Goal: Obtain resource: Obtain resource

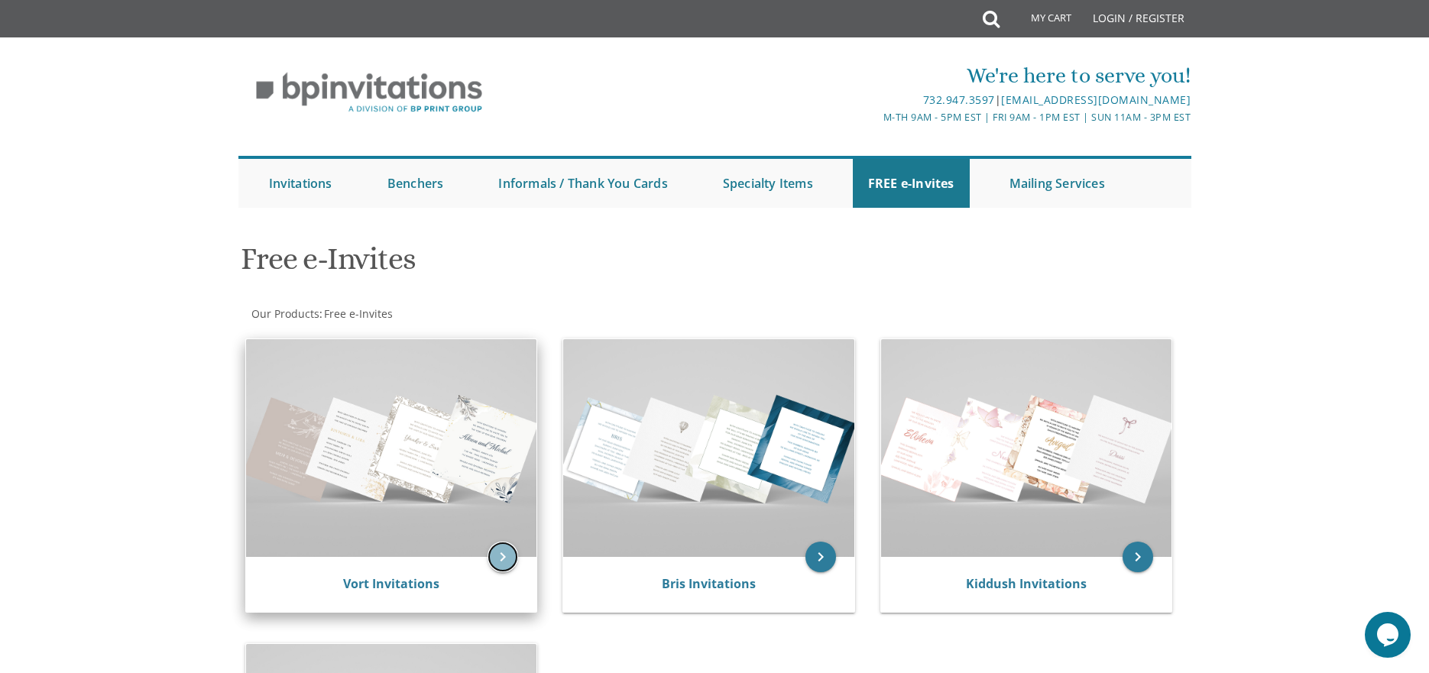
click at [514, 550] on icon "keyboard_arrow_right" at bounding box center [503, 557] width 31 height 31
click at [504, 557] on icon "keyboard_arrow_right" at bounding box center [503, 557] width 31 height 31
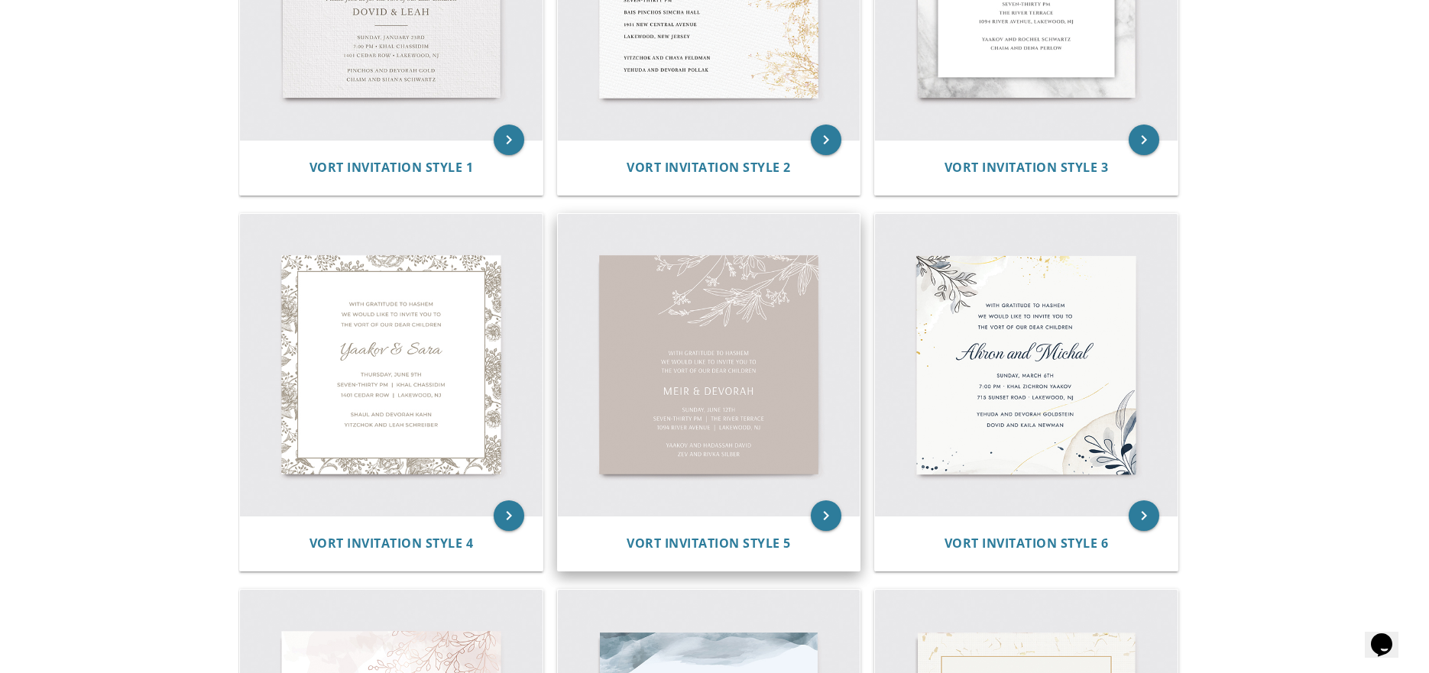
scroll to position [764, 0]
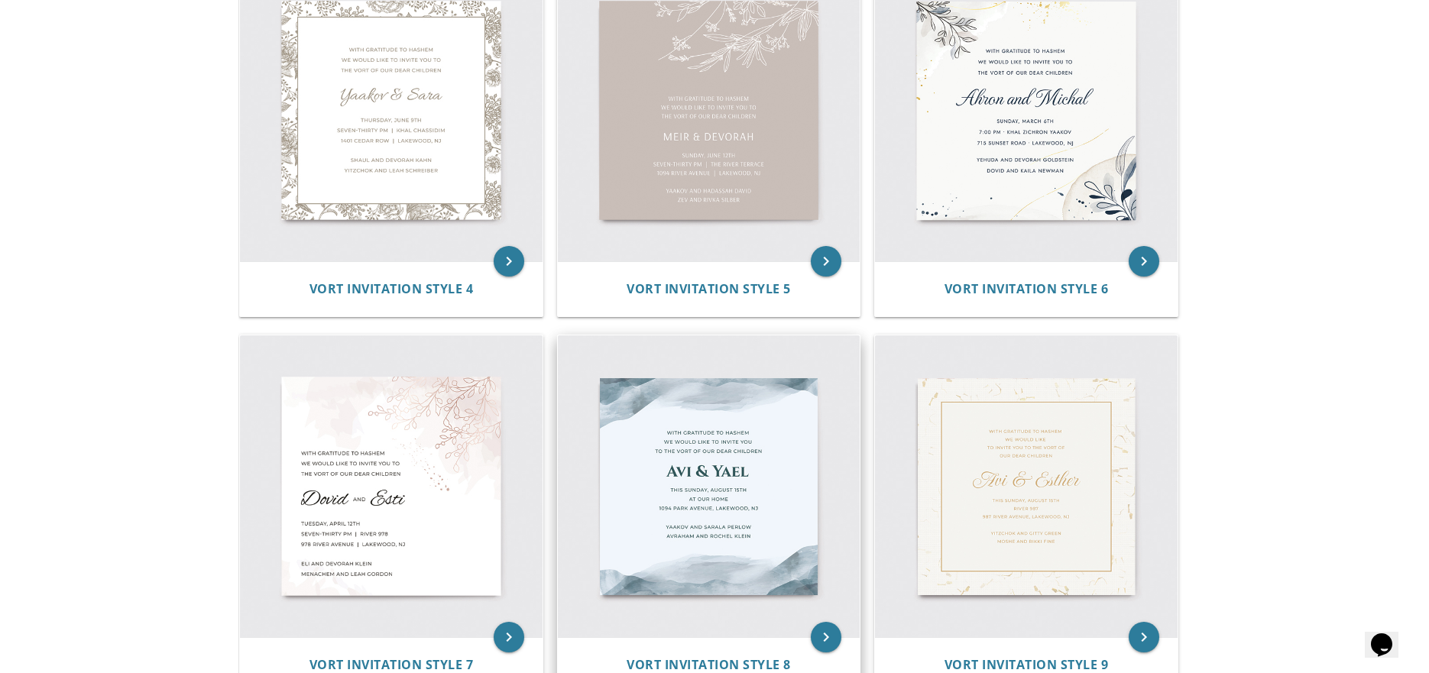
click at [725, 524] on img at bounding box center [709, 487] width 303 height 303
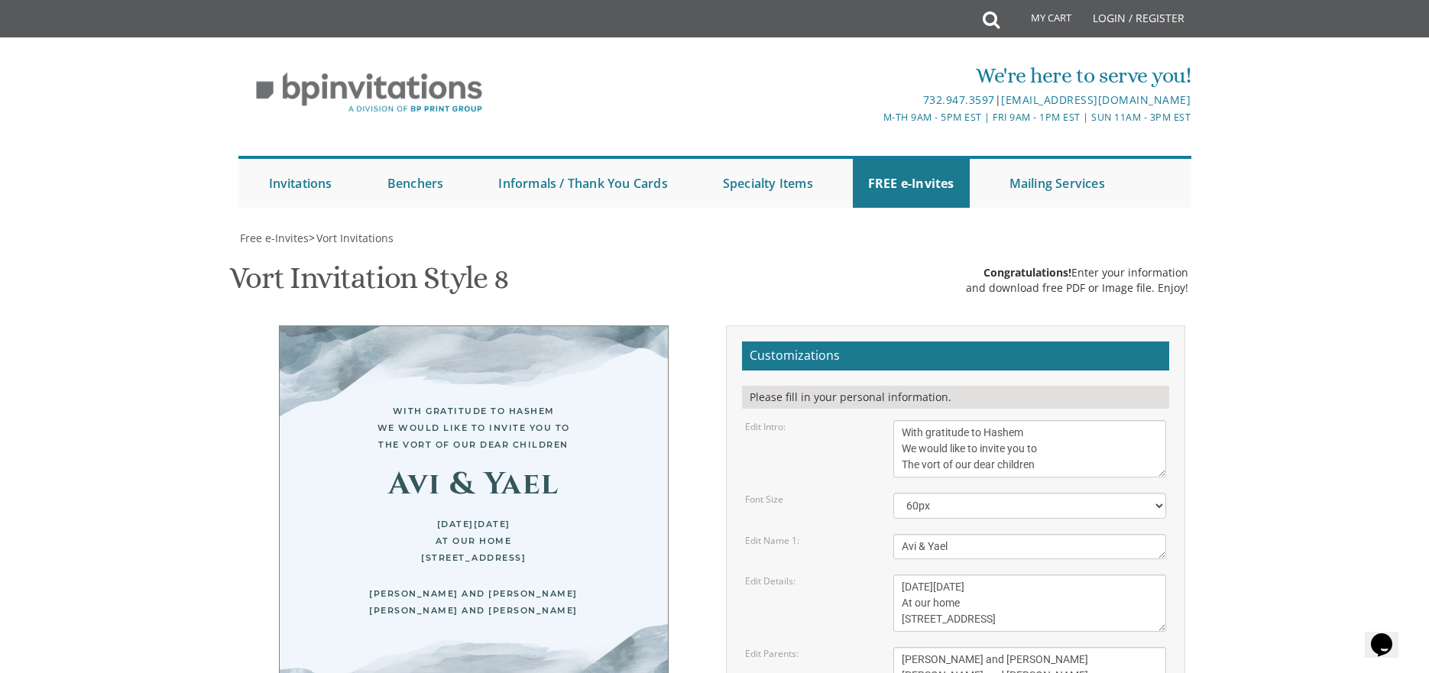
scroll to position [76, 0]
click at [1038, 420] on textarea "With gratitude to Hashem We would like to invite you to The vort of our dear ch…" at bounding box center [1030, 448] width 274 height 57
drag, startPoint x: 901, startPoint y: 357, endPoint x: 1065, endPoint y: 402, distance: 169.7
click at [1065, 402] on form "Customizations Please fill in your personal information. Edit Intro: With grati…" at bounding box center [955, 583] width 427 height 482
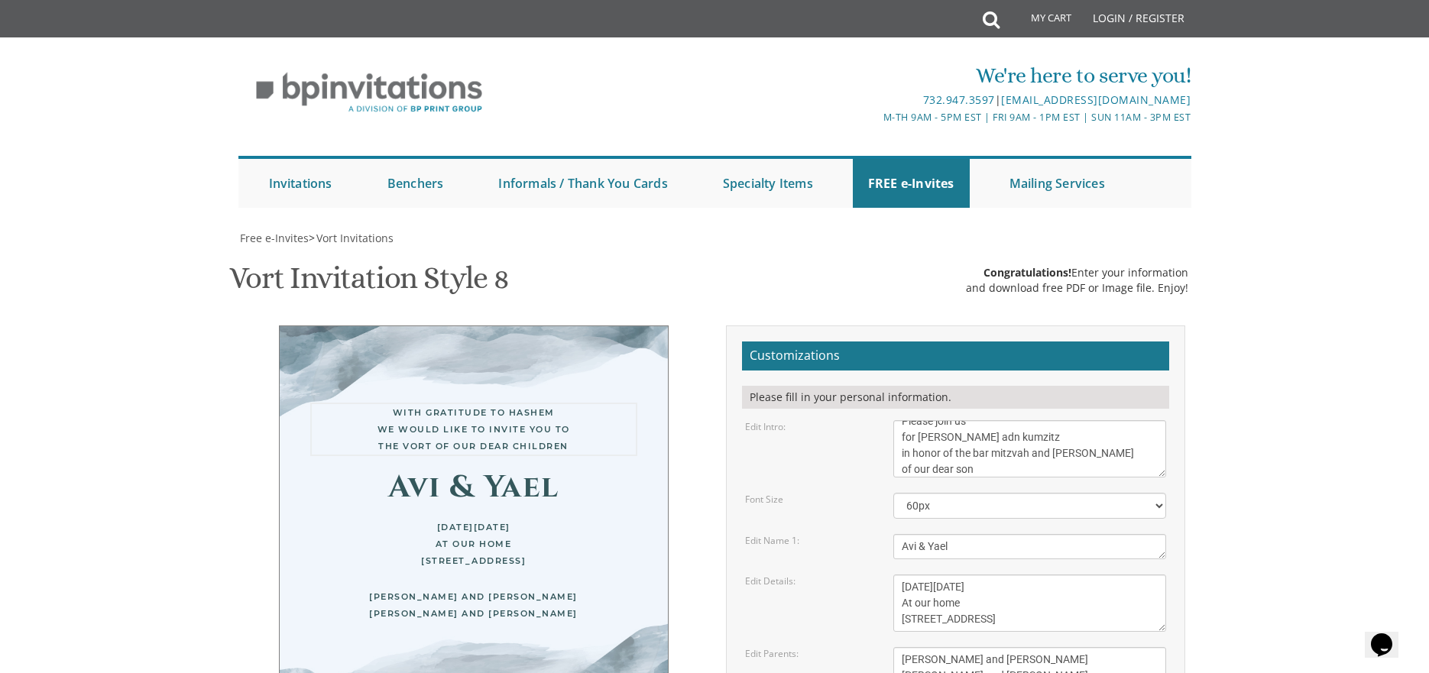
type textarea "Please join us for melave malka adn kumzitz in honor of the bar mitzvah and siy…"
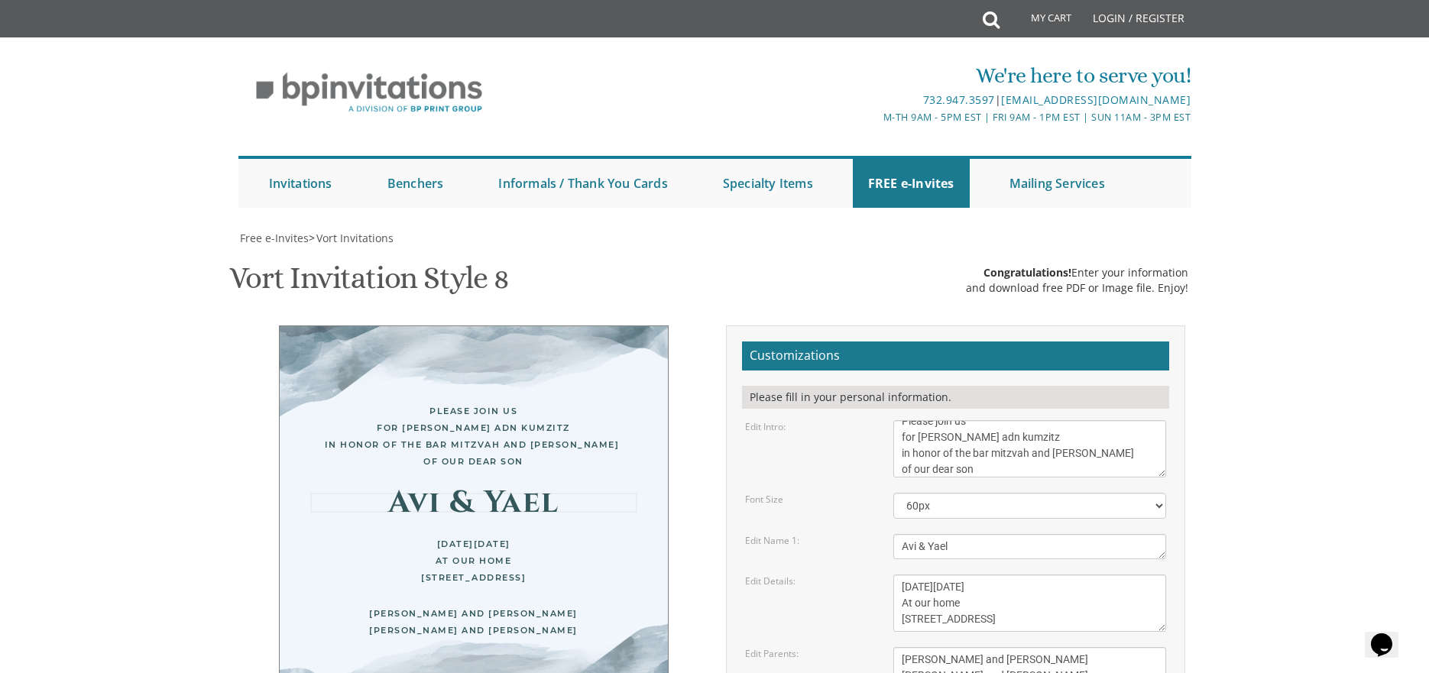
drag, startPoint x: 996, startPoint y: 472, endPoint x: 821, endPoint y: 522, distance: 182.1
click at [821, 522] on form "Customizations Please fill in your personal information. Edit Intro: With grati…" at bounding box center [955, 583] width 427 height 482
type textarea "Moti"
drag, startPoint x: 906, startPoint y: 508, endPoint x: 1097, endPoint y: 553, distance: 195.4
click at [1097, 575] on textarea "This Sunday, August 15th At our home 1094 Park Avenue, Lakewood, NJ" at bounding box center [1030, 603] width 274 height 57
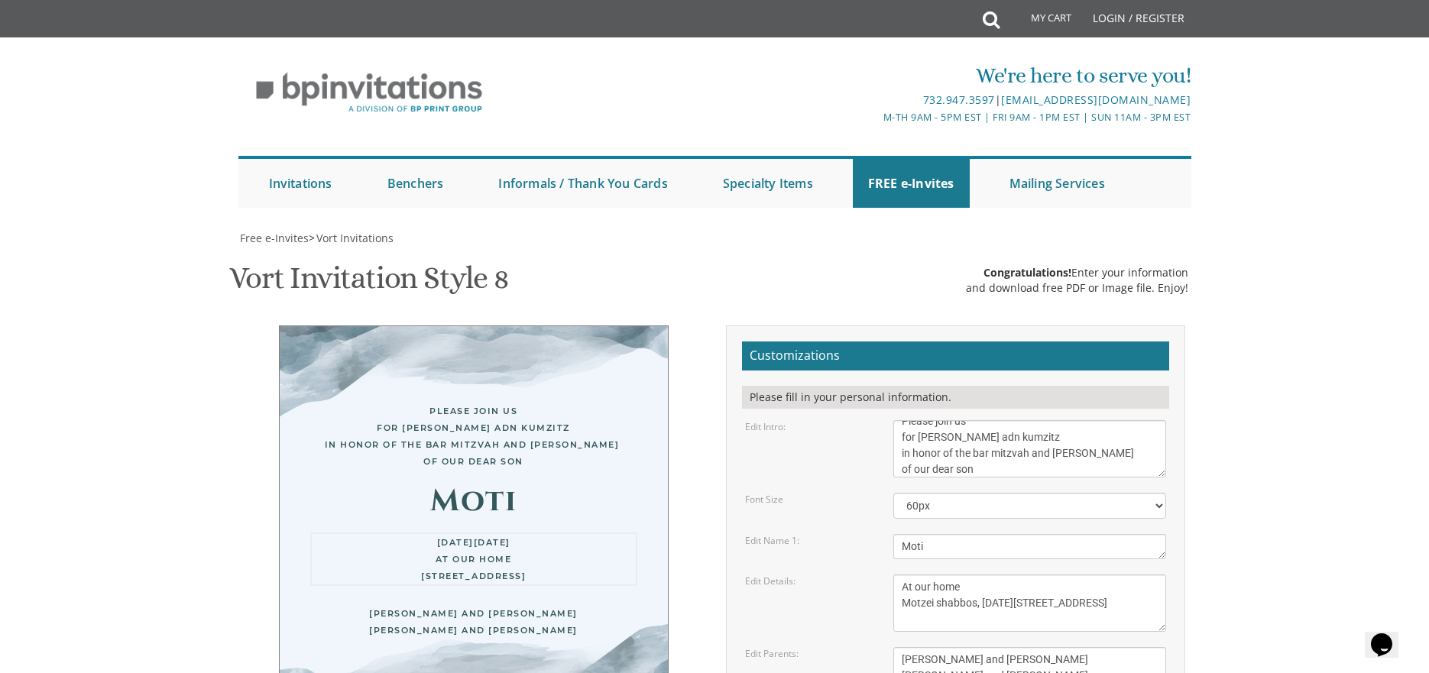
type textarea "At our home Motzei shabbos, September 20th 9:30 PM 1907 Charlton Circle, Toms R…"
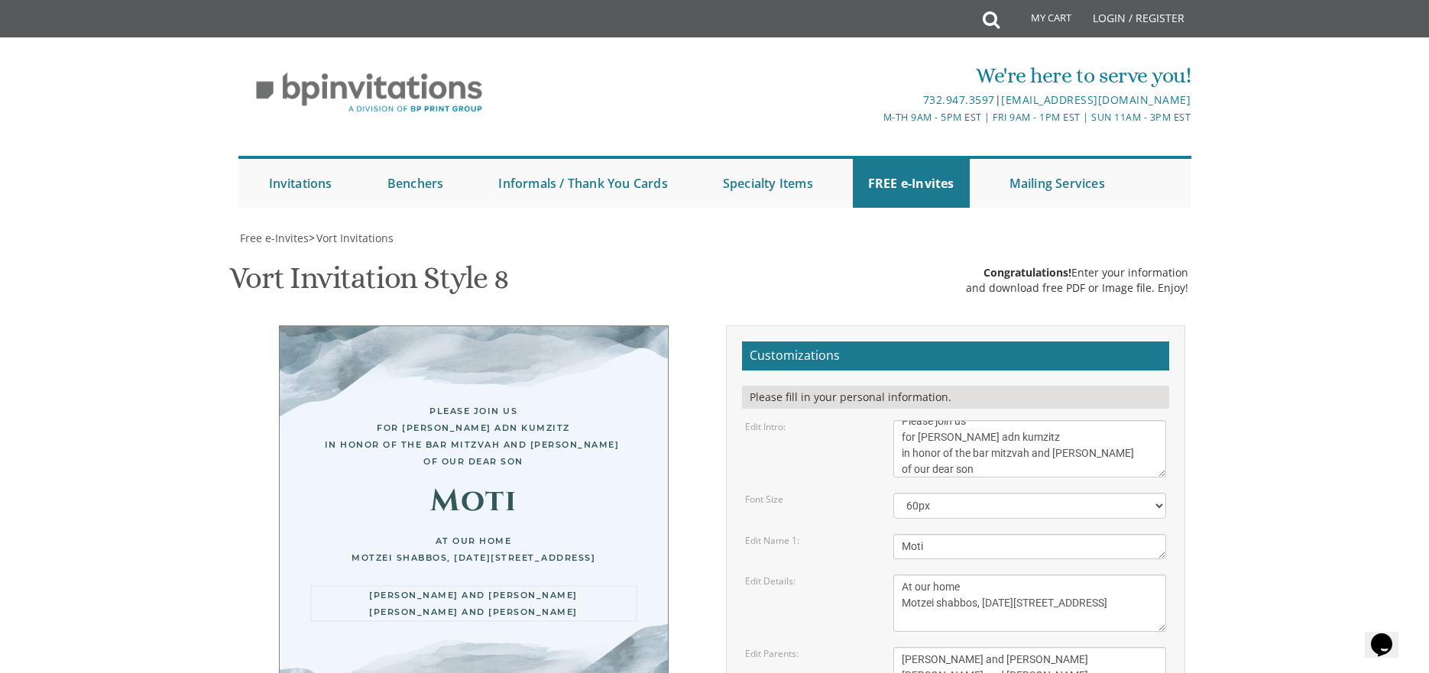
drag, startPoint x: 901, startPoint y: 582, endPoint x: 1031, endPoint y: 608, distance: 132.7
click at [1031, 647] on textarea "Yaakov and Sarala Perlow Avraham and Rochel Klein" at bounding box center [1030, 667] width 274 height 41
type textarea "Ashi and Rochy Kugler For Men only"
click at [963, 575] on textarea "This Sunday, August 15th At our home 1094 Park Avenue, Lakewood, NJ" at bounding box center [1030, 603] width 274 height 57
click at [1059, 575] on textarea "This Sunday, August 15th At our home 1094 Park Avenue, Lakewood, NJ" at bounding box center [1030, 603] width 274 height 57
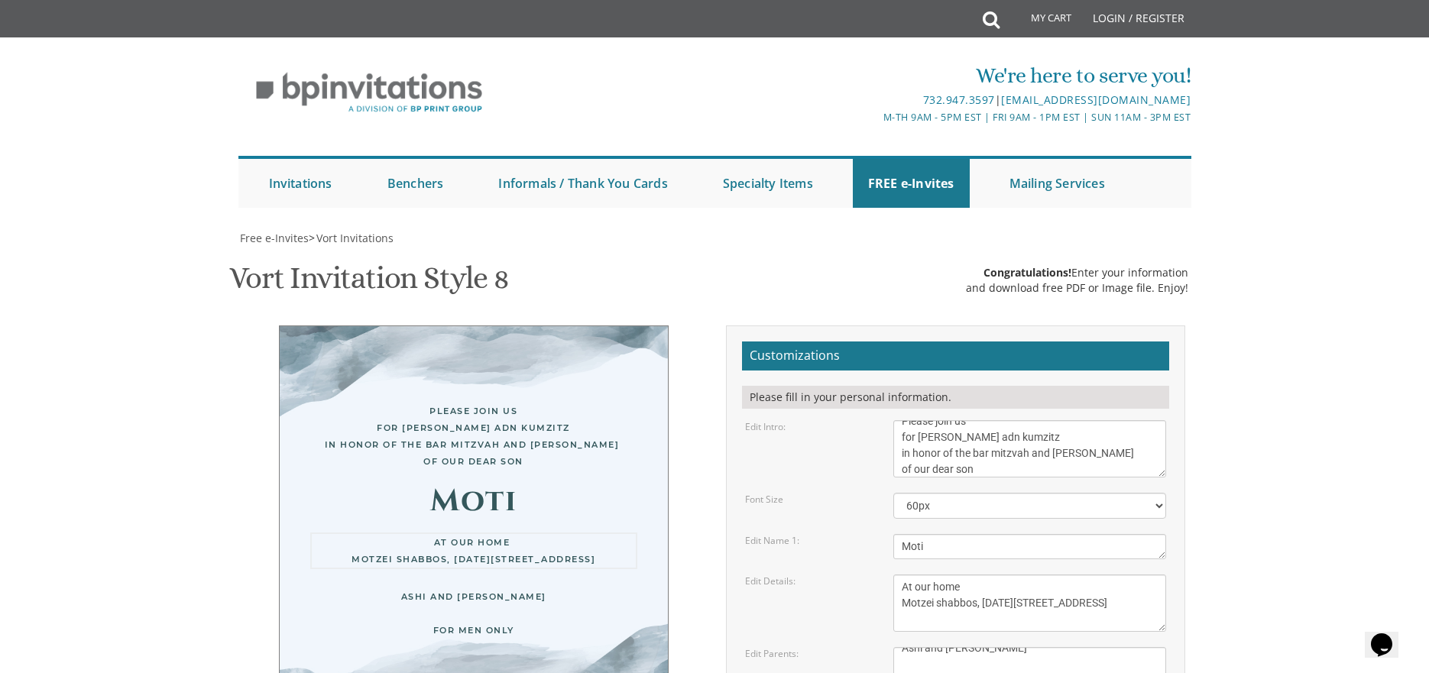
paste textarea "•"
click at [999, 575] on textarea "This Sunday, August 15th At our home 1094 Park Avenue, Lakewood, NJ" at bounding box center [1030, 603] width 274 height 57
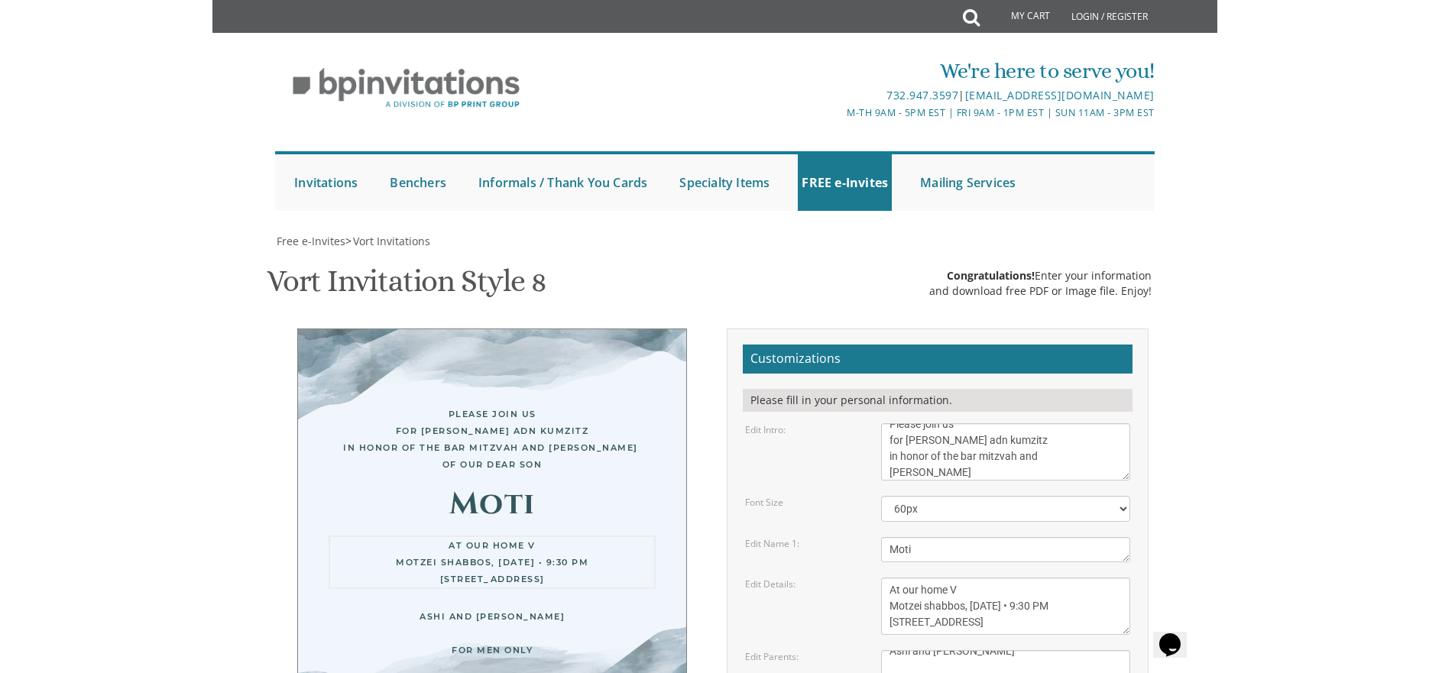
scroll to position [76, 0]
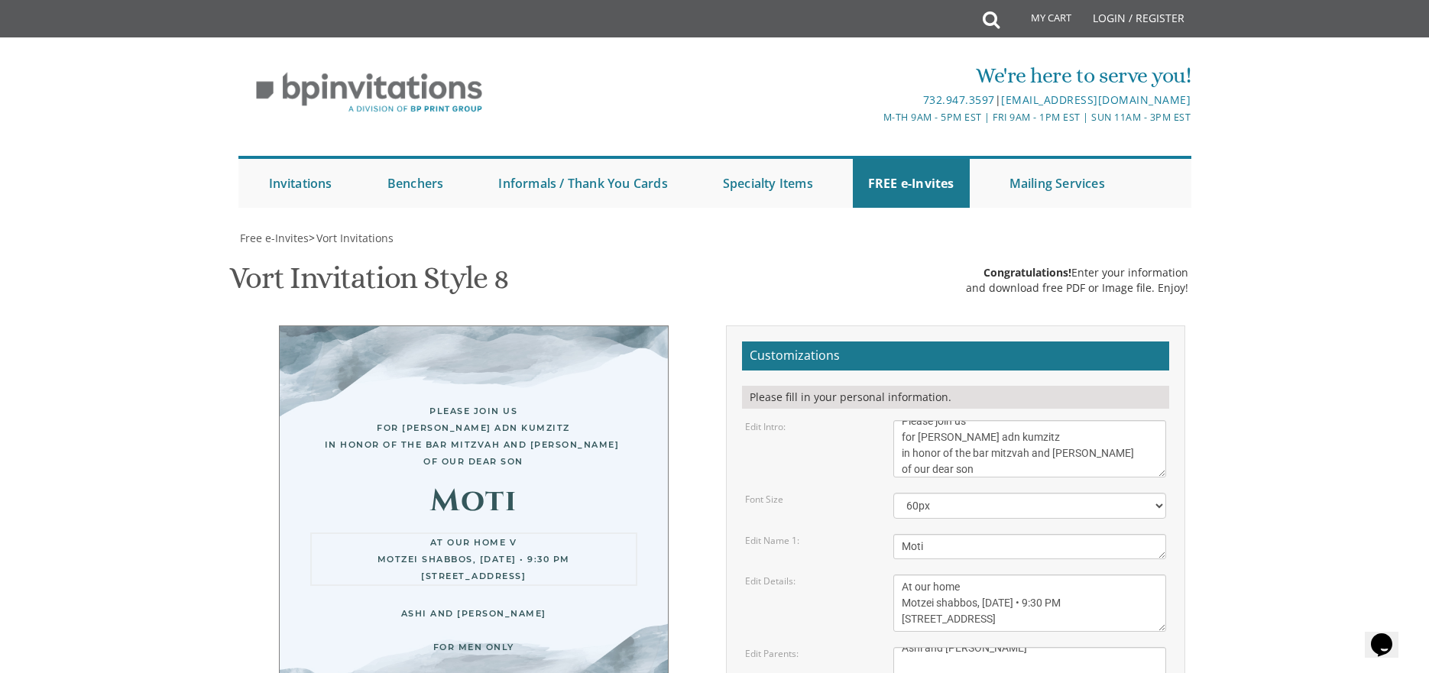
paste textarea "•"
click at [1257, 485] on body "My Cart Total: View Cart Item(s) Submit My Cart Total: View Cart Item(s) Login …" at bounding box center [714, 628] width 1429 height 1256
drag, startPoint x: 966, startPoint y: 514, endPoint x: 1068, endPoint y: 508, distance: 101.8
click at [1068, 575] on textarea "This Sunday, August 15th At our home 1094 Park Avenue, Lakewood, NJ" at bounding box center [1030, 603] width 274 height 57
type textarea "At our home Motzei shabbos, September 20th • 9:30 PM 1907 Charlton Circle, Toms…"
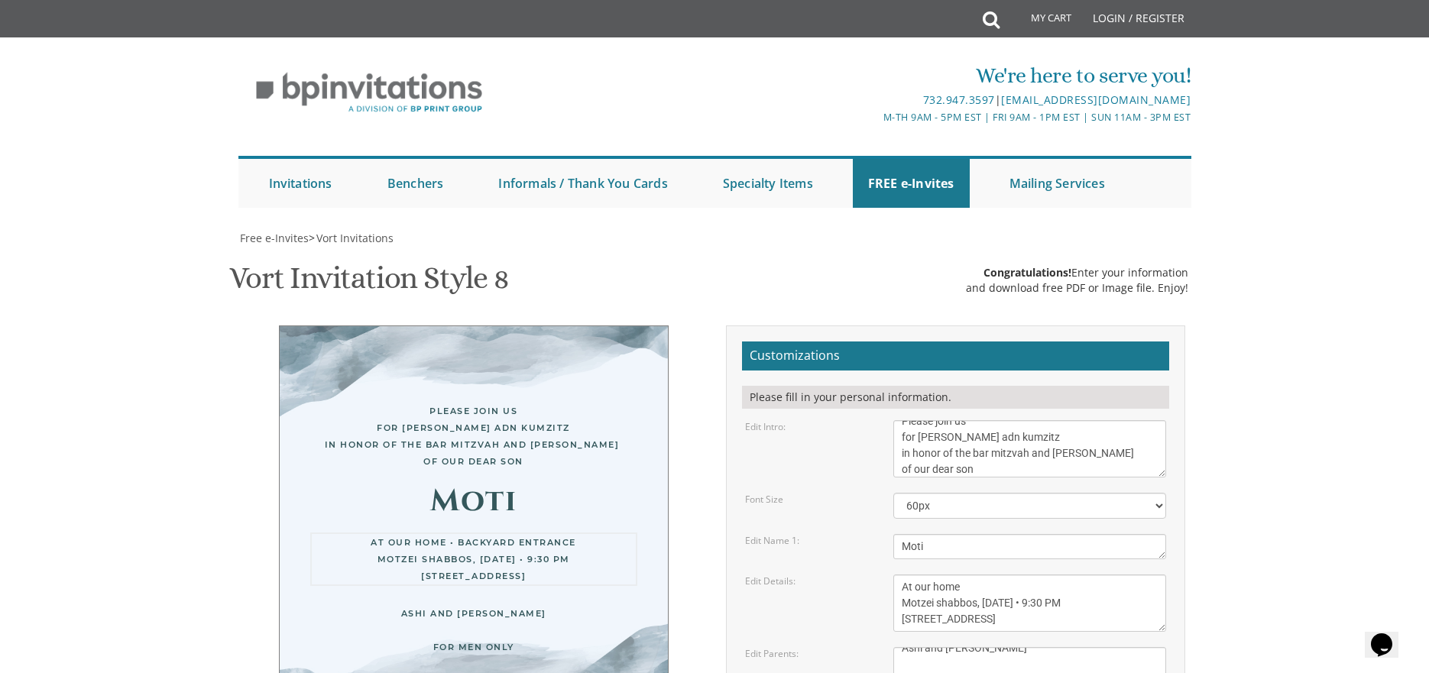
click at [1024, 647] on textarea "Yaakov and Sarala Perlow Avraham and Rochel Klein" at bounding box center [1030, 667] width 274 height 41
click at [1282, 508] on body "My Cart Total: View Cart Item(s) Submit My Cart Total: View Cart Item(s) Login …" at bounding box center [714, 628] width 1429 height 1256
click at [916, 647] on textarea "Yaakov and Sarala Perlow Avraham and Rochel Klein" at bounding box center [1030, 667] width 274 height 41
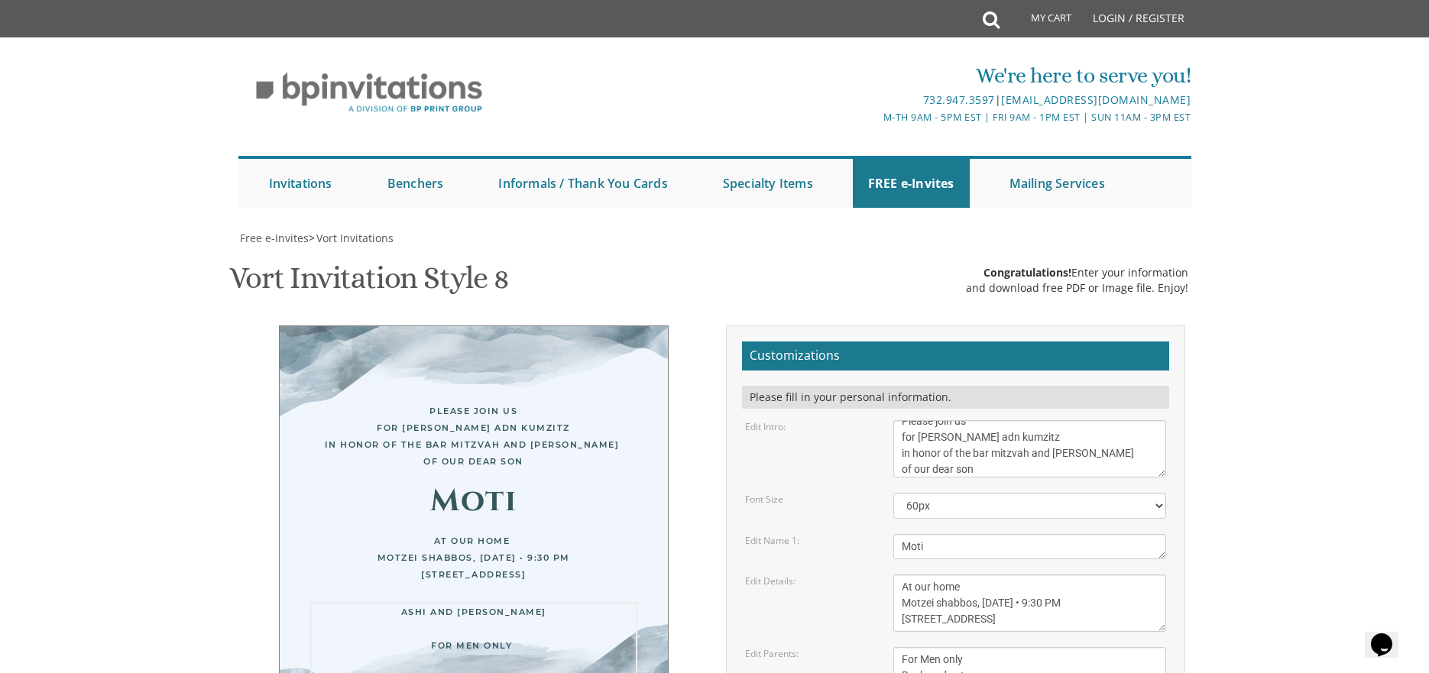
click at [1280, 577] on body "My Cart Total: View Cart Item(s) Submit My Cart Total: View Cart Item(s) Login …" at bounding box center [714, 628] width 1429 height 1256
drag, startPoint x: 990, startPoint y: 601, endPoint x: 900, endPoint y: 614, distance: 91.1
click at [903, 614] on form "Customizations Please fill in your personal information. Edit Intro: With grati…" at bounding box center [955, 583] width 427 height 482
type textarea "Ashi and Rochy Kugler For Men only"
drag, startPoint x: 934, startPoint y: 507, endPoint x: 961, endPoint y: 508, distance: 26.8
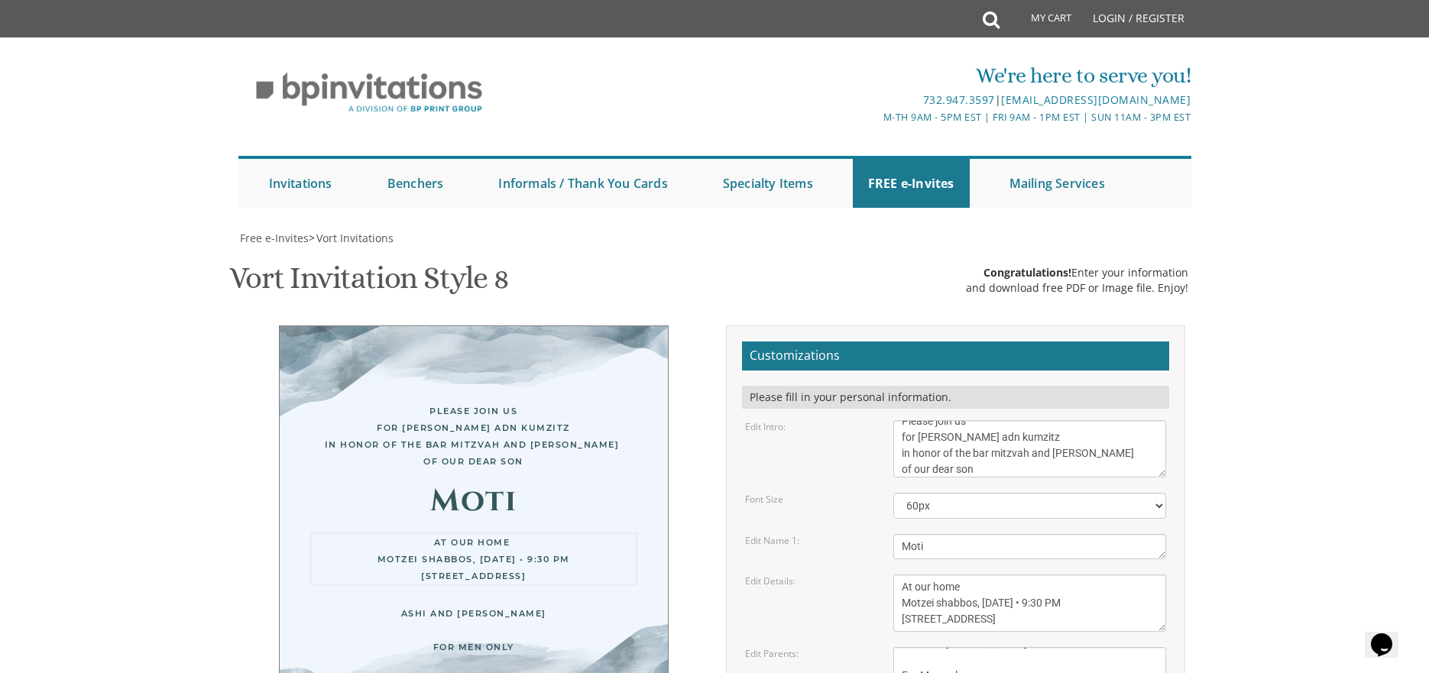
click at [961, 575] on textarea "This Sunday, August 15th At our home 1094 Park Avenue, Lakewood, NJ" at bounding box center [1030, 603] width 274 height 57
click at [1279, 481] on body "My Cart Total: View Cart Item(s) Submit My Cart Total: View Cart Item(s) Login …" at bounding box center [714, 628] width 1429 height 1256
click at [910, 575] on textarea "This Sunday, August 15th At our home 1094 Park Avenue, Lakewood, NJ" at bounding box center [1030, 603] width 274 height 57
click at [916, 575] on textarea "This Sunday, August 15th At our home 1094 Park Avenue, Lakewood, NJ" at bounding box center [1030, 603] width 274 height 57
type textarea "in our backyard Motzei shabbos, September 20th • 9:30 PM 1907 Charlton Circle, …"
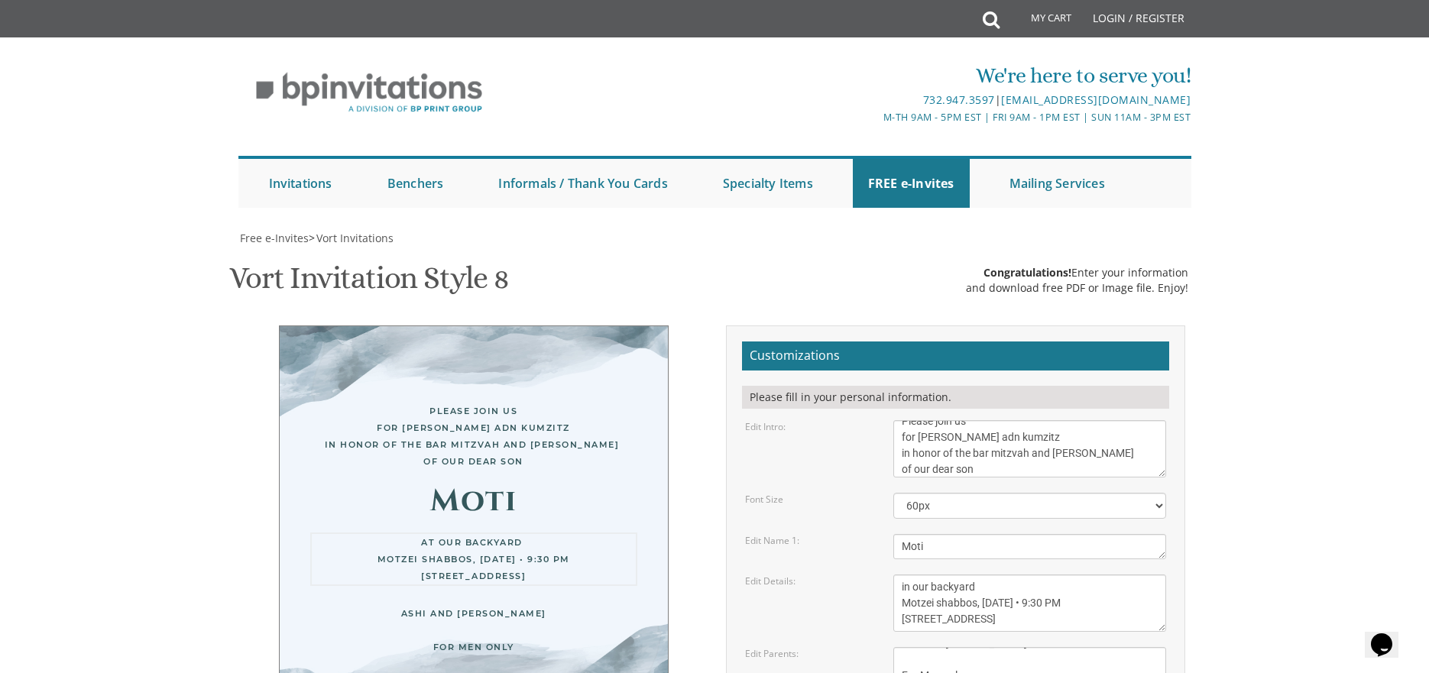
click at [1273, 469] on body "My Cart Total: View Cart Item(s) Submit My Cart Total: View Cart Item(s) Login …" at bounding box center [714, 628] width 1429 height 1256
click at [996, 420] on textarea "With gratitude to Hashem We would like to invite you to The vort of our dear ch…" at bounding box center [1030, 448] width 274 height 57
type textarea "Please join us for melave malka and kumzitz in honor of the bar mitzvah and siy…"
click at [1030, 647] on textarea "Yaakov and Sarala Perlow Avraham and Rochel Klein" at bounding box center [1030, 667] width 274 height 41
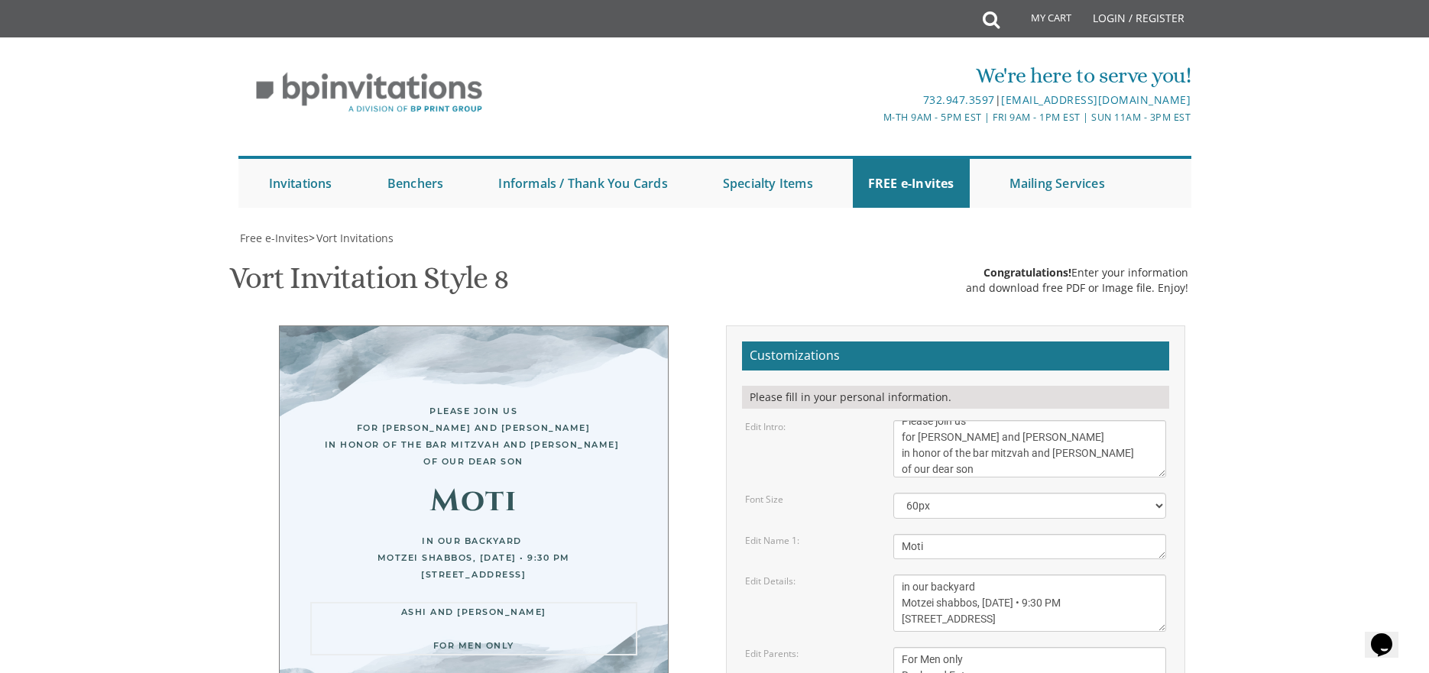
type textarea "Ashi and Rochy Kugler For Men only Backyard Entrance"
drag, startPoint x: 983, startPoint y: 356, endPoint x: 943, endPoint y: 373, distance: 43.2
click at [947, 575] on textarea "This Sunday, August 15th At our home 1094 Park Avenue, Lakewood, NJ" at bounding box center [1030, 603] width 274 height 57
click at [985, 575] on textarea "This Sunday, August 15th At our home 1094 Park Avenue, Lakewood, NJ" at bounding box center [1030, 603] width 274 height 57
drag, startPoint x: 994, startPoint y: 355, endPoint x: 903, endPoint y: 359, distance: 91.1
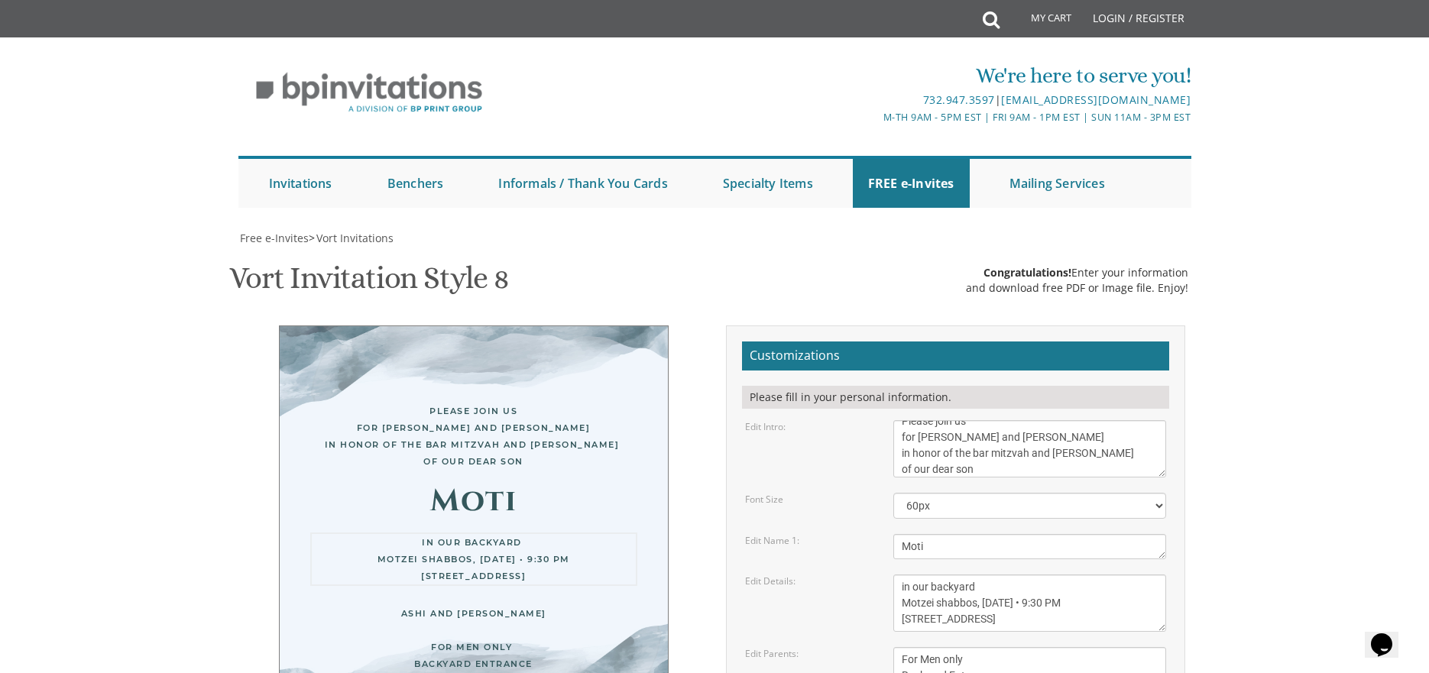
click at [903, 575] on textarea "This Sunday, August 15th At our home 1094 Park Avenue, Lakewood, NJ" at bounding box center [1030, 603] width 274 height 57
type textarea "At our home Motzei shabbos, September 20th • 9:30 PM 1907 Charlton Circle, Toms…"
click at [930, 534] on textarea "Avi & Yael" at bounding box center [1030, 546] width 274 height 25
click at [1001, 420] on textarea "With gratitude to Hashem We would like to invite you to The vort of our dear ch…" at bounding box center [1030, 448] width 274 height 57
click at [902, 647] on textarea "Yaakov and Sarala Perlow Avraham and Rochel Klein" at bounding box center [1030, 667] width 274 height 41
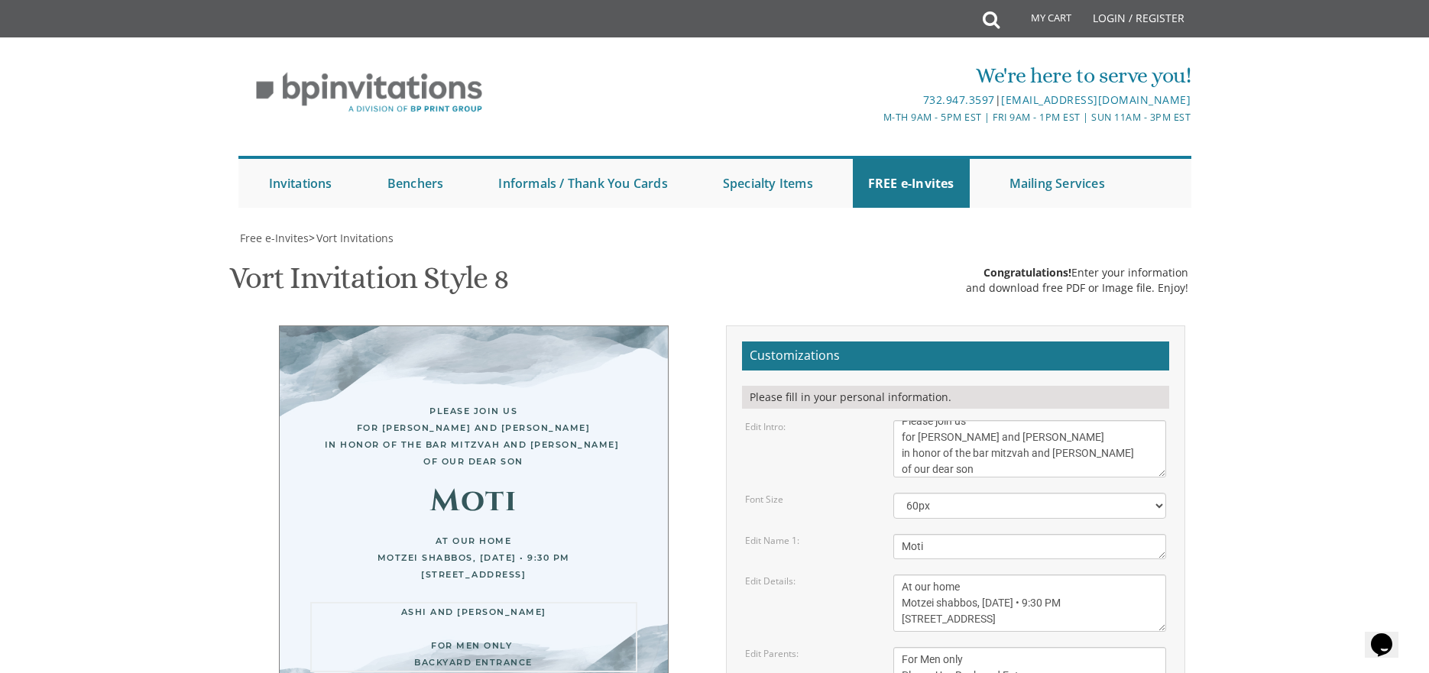
click at [1046, 575] on textarea "This Sunday, August 15th At our home 1094 Park Avenue, Lakewood, NJ" at bounding box center [1030, 603] width 274 height 57
click at [1046, 647] on textarea "Yaakov and Sarala Perlow Avraham and Rochel Klein" at bounding box center [1030, 667] width 274 height 41
type textarea "Ashi and Rochy Kugler For Men only Please Use Backyard Entrance"
click at [1062, 575] on textarea "This Sunday, August 15th At our home 1094 Park Avenue, Lakewood, NJ" at bounding box center [1030, 603] width 274 height 57
click at [1084, 575] on textarea "This Sunday, August 15th At our home 1094 Park Avenue, Lakewood, NJ" at bounding box center [1030, 603] width 274 height 57
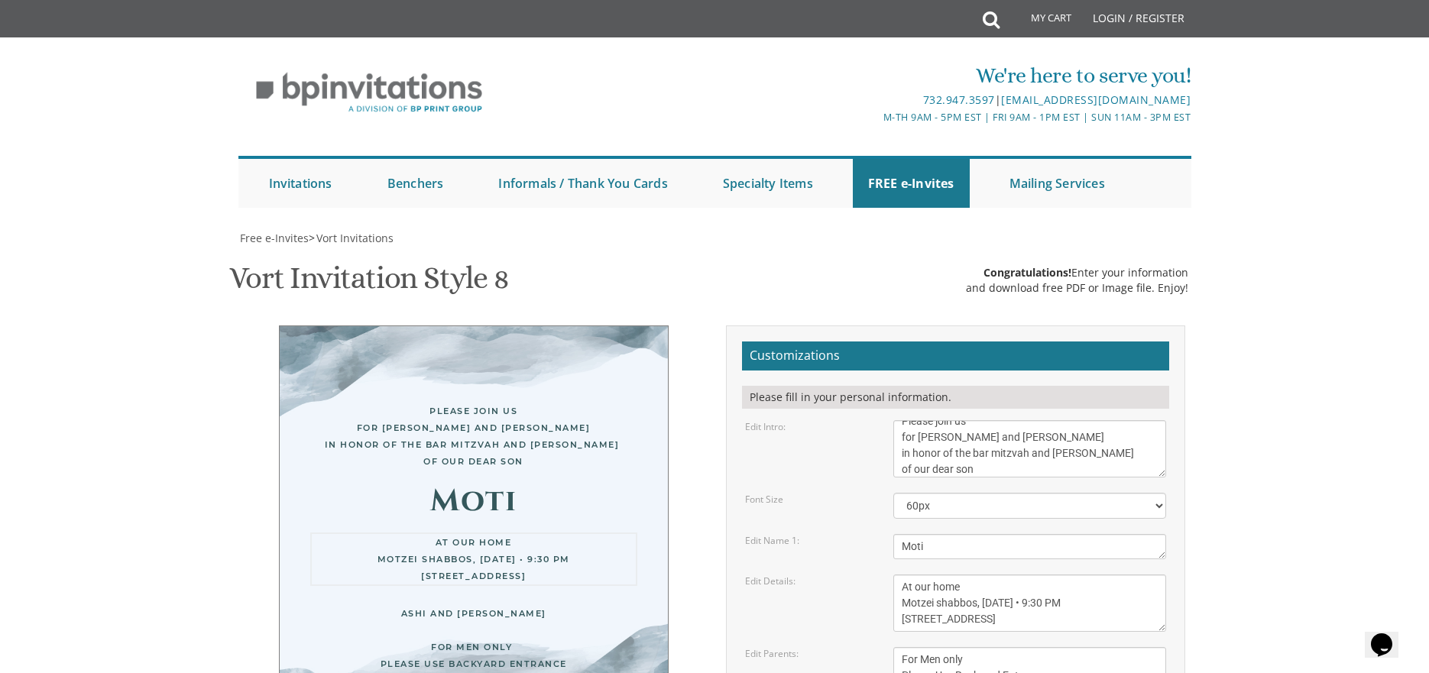
click at [1096, 575] on textarea "This Sunday, August 15th At our home 1094 Park Avenue, Lakewood, NJ" at bounding box center [1030, 603] width 274 height 57
click at [1107, 575] on textarea "This Sunday, August 15th At our home 1094 Park Avenue, Lakewood, NJ" at bounding box center [1030, 603] width 274 height 57
click at [1078, 534] on textarea "Avi & Yael" at bounding box center [1030, 546] width 274 height 25
click at [1053, 534] on textarea "Avi & Yael" at bounding box center [1030, 546] width 274 height 25
click at [1044, 493] on select "40px 50px 60px 70px 80px" at bounding box center [1030, 506] width 274 height 26
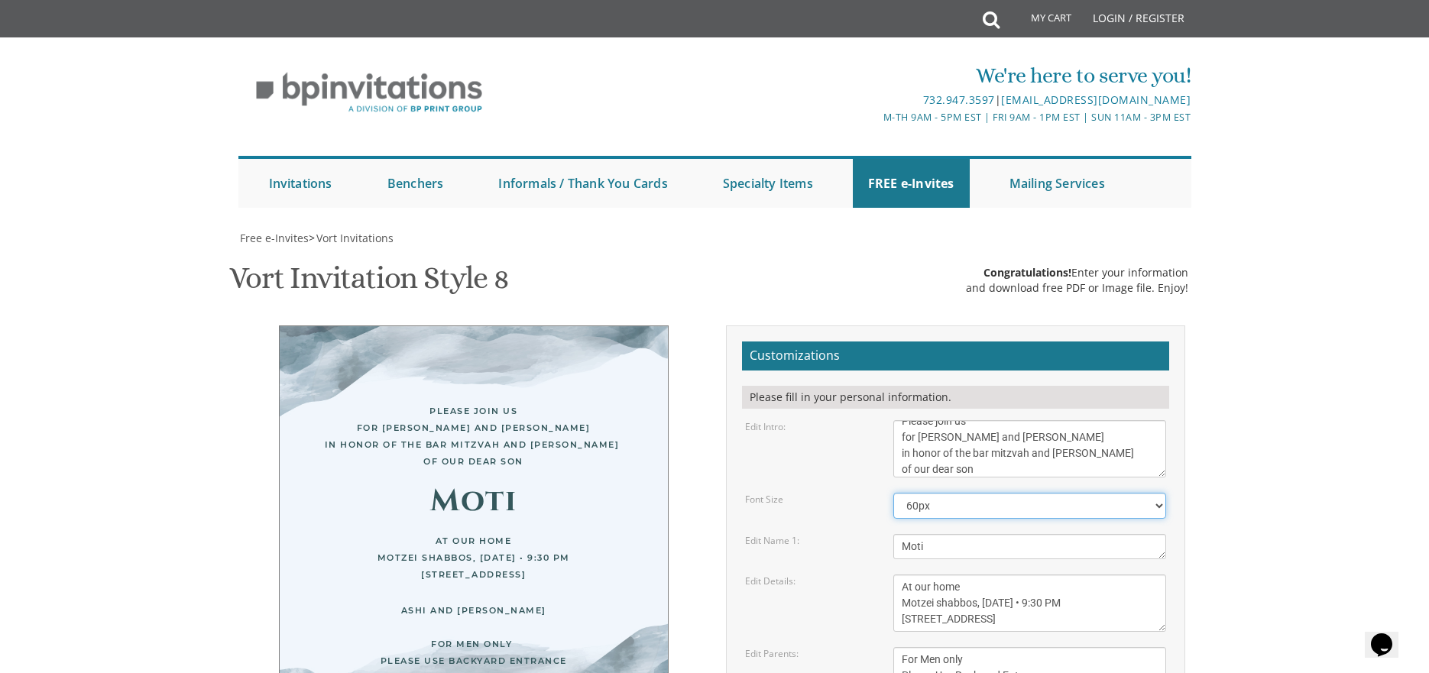
click at [1044, 493] on select "40px 50px 60px 70px 80px" at bounding box center [1030, 506] width 274 height 26
click at [893, 493] on select "40px 50px 60px 70px 80px" at bounding box center [1030, 506] width 274 height 26
click at [1016, 493] on select "40px 50px 60px 70px 80px" at bounding box center [1030, 506] width 274 height 26
click at [893, 493] on select "40px 50px 60px 70px 80px" at bounding box center [1030, 506] width 274 height 26
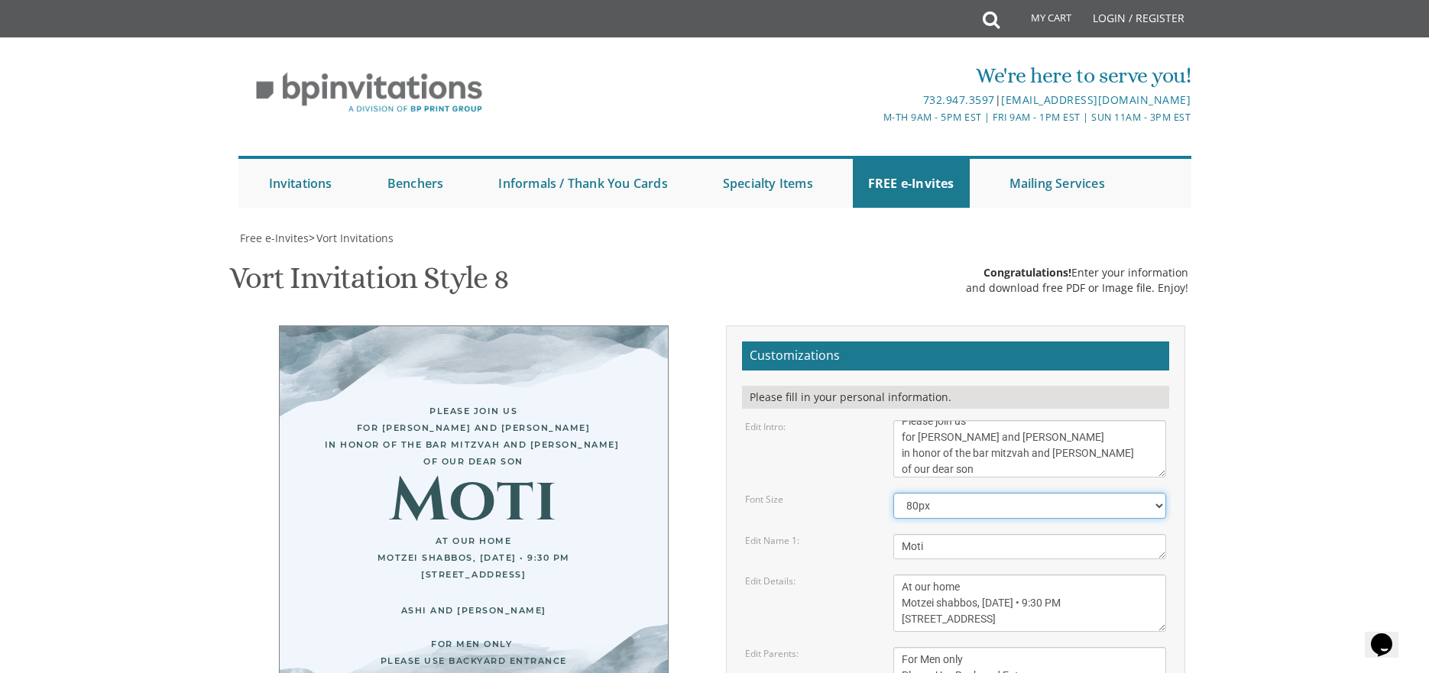
click at [994, 493] on select "40px 50px 60px 70px 80px" at bounding box center [1030, 506] width 274 height 26
click at [893, 493] on select "40px 50px 60px 70px 80px" at bounding box center [1030, 506] width 274 height 26
click at [991, 493] on select "40px 50px 60px 70px 80px" at bounding box center [1030, 506] width 274 height 26
click at [893, 493] on select "40px 50px 60px 70px 80px" at bounding box center [1030, 506] width 274 height 26
click at [978, 493] on select "40px 50px 60px 70px 80px" at bounding box center [1030, 506] width 274 height 26
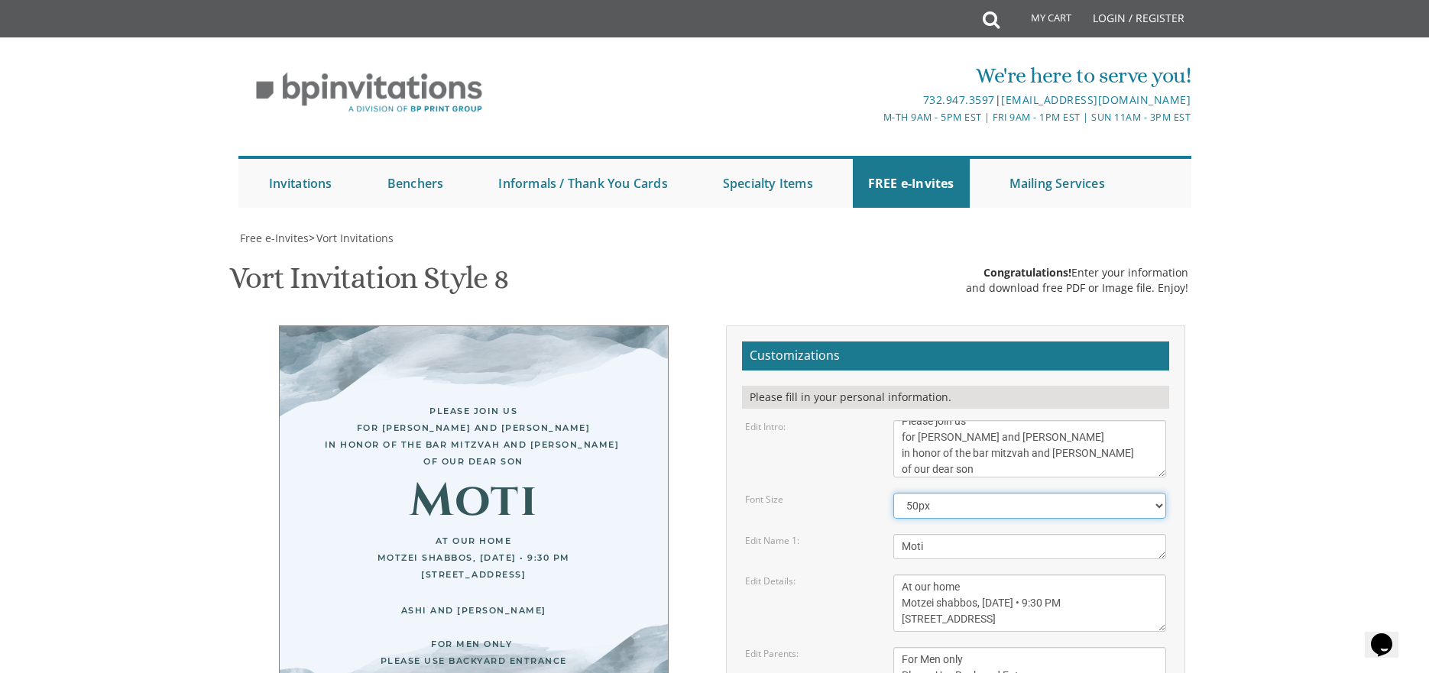
click at [893, 493] on select "40px 50px 60px 70px 80px" at bounding box center [1030, 506] width 274 height 26
click at [976, 493] on select "40px 50px 60px 70px 80px" at bounding box center [1030, 506] width 274 height 26
select select "40px"
click at [893, 493] on select "40px 50px 60px 70px 80px" at bounding box center [1030, 506] width 274 height 26
click at [989, 420] on textarea "With gratitude to Hashem We would like to invite you to The vort of our dear ch…" at bounding box center [1030, 448] width 274 height 57
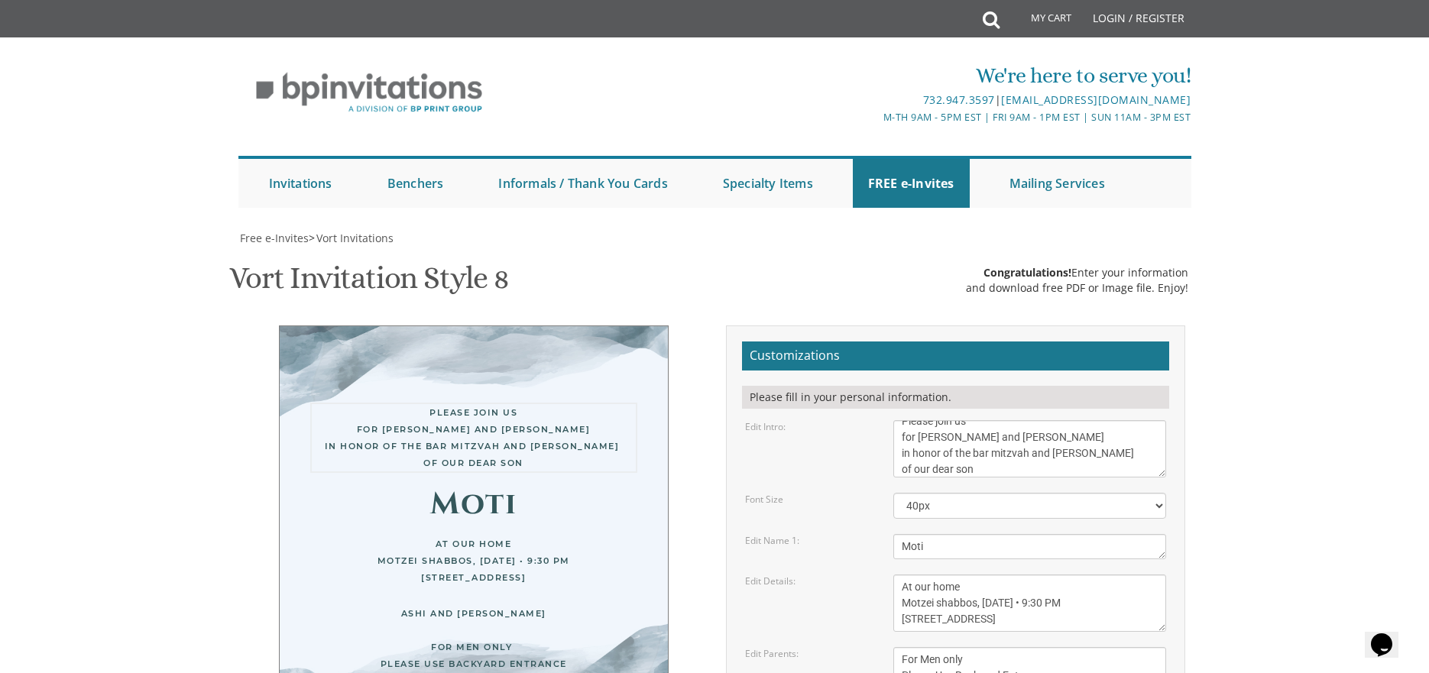
click at [957, 420] on textarea "With gratitude to Hashem We would like to invite you to The vort of our dear ch…" at bounding box center [1030, 448] width 274 height 57
click at [968, 493] on select "40px 50px 60px 70px 80px" at bounding box center [1030, 506] width 274 height 26
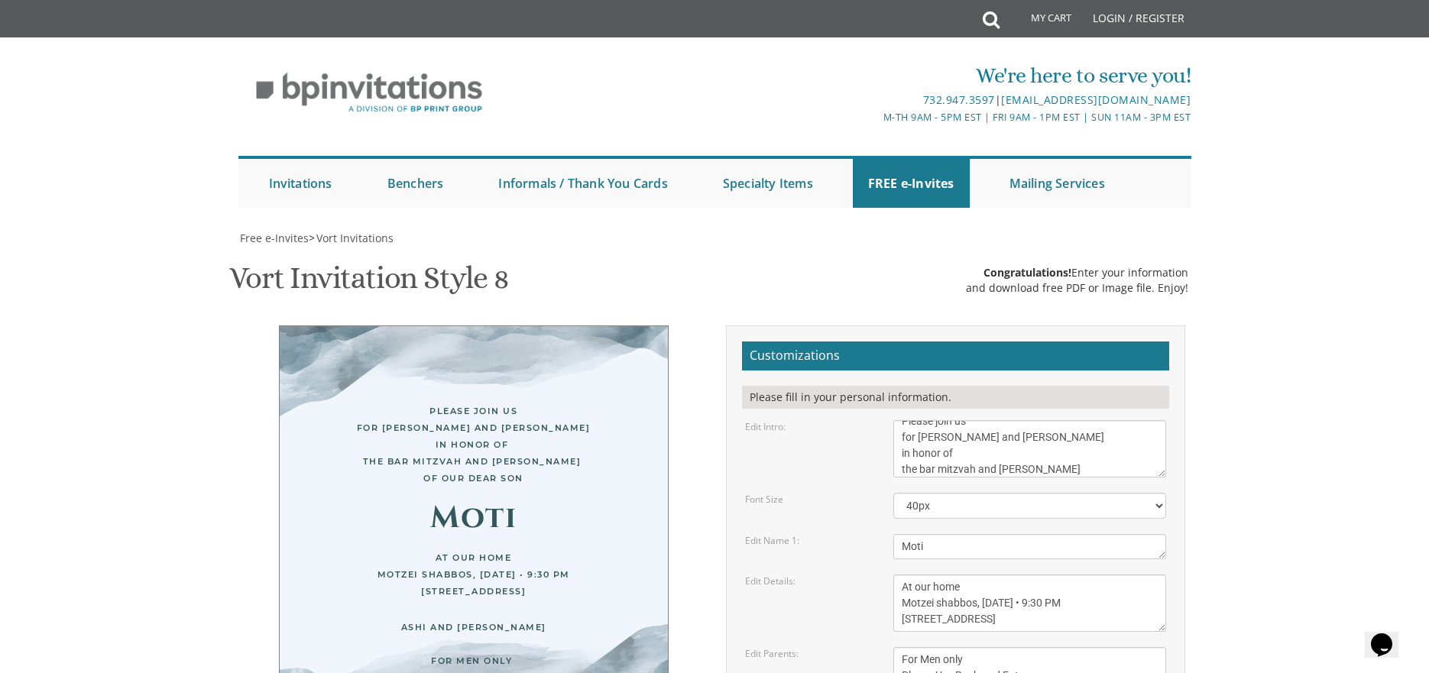
click at [901, 420] on textarea "With gratitude to Hashem We would like to invite you to The vort of our dear ch…" at bounding box center [1030, 448] width 274 height 57
type textarea "Please join us for melave malka and kumzitz in honor of the bar mitzvah and siy…"
click at [922, 534] on textarea "Avi & Yael" at bounding box center [1030, 546] width 274 height 25
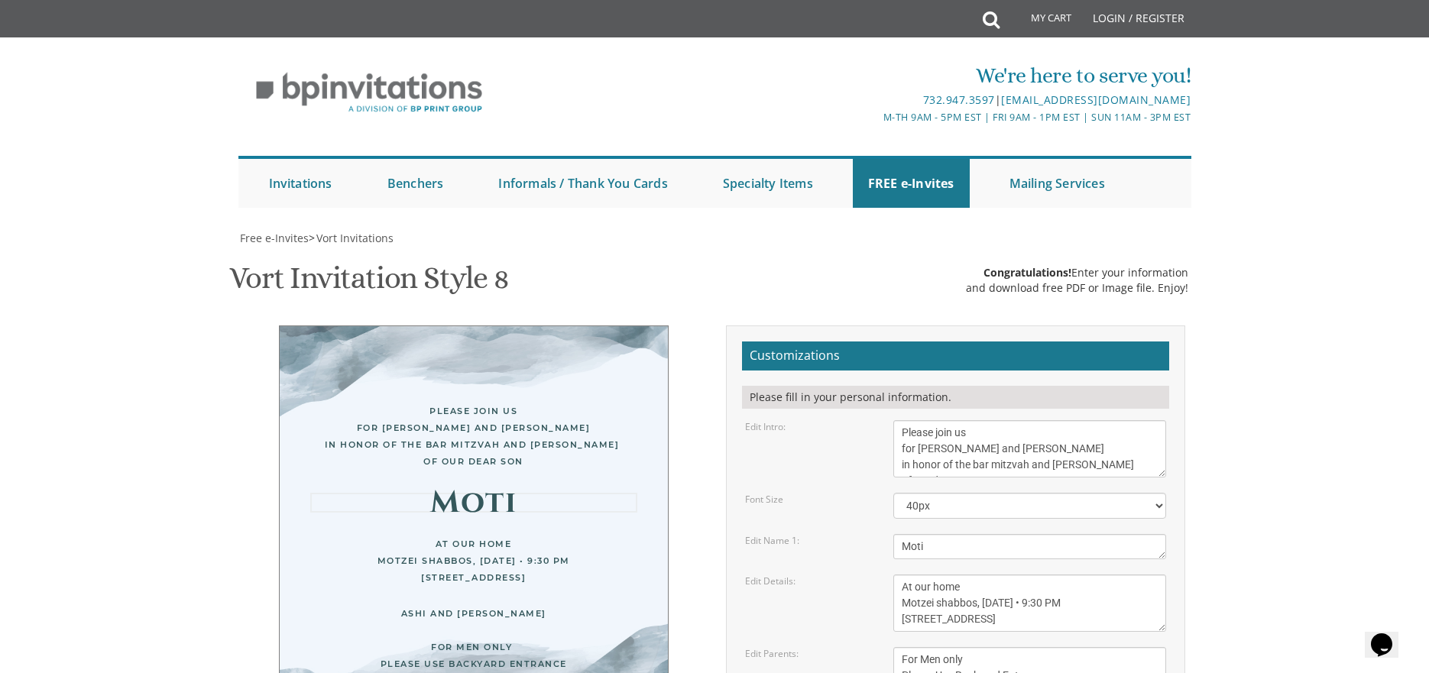
drag, startPoint x: 927, startPoint y: 315, endPoint x: 828, endPoint y: 357, distance: 107.2
click at [828, 357] on form "Customizations Please fill in your personal information. Edit Intro: With grati…" at bounding box center [955, 583] width 427 height 482
click at [981, 575] on textarea "This Sunday, August 15th At our home 1094 Park Avenue, Lakewood, NJ" at bounding box center [1030, 603] width 274 height 57
drag, startPoint x: 972, startPoint y: 328, endPoint x: 883, endPoint y: 342, distance: 89.7
click at [883, 342] on form "Customizations Please fill in your personal information. Edit Intro: With grati…" at bounding box center [955, 583] width 427 height 482
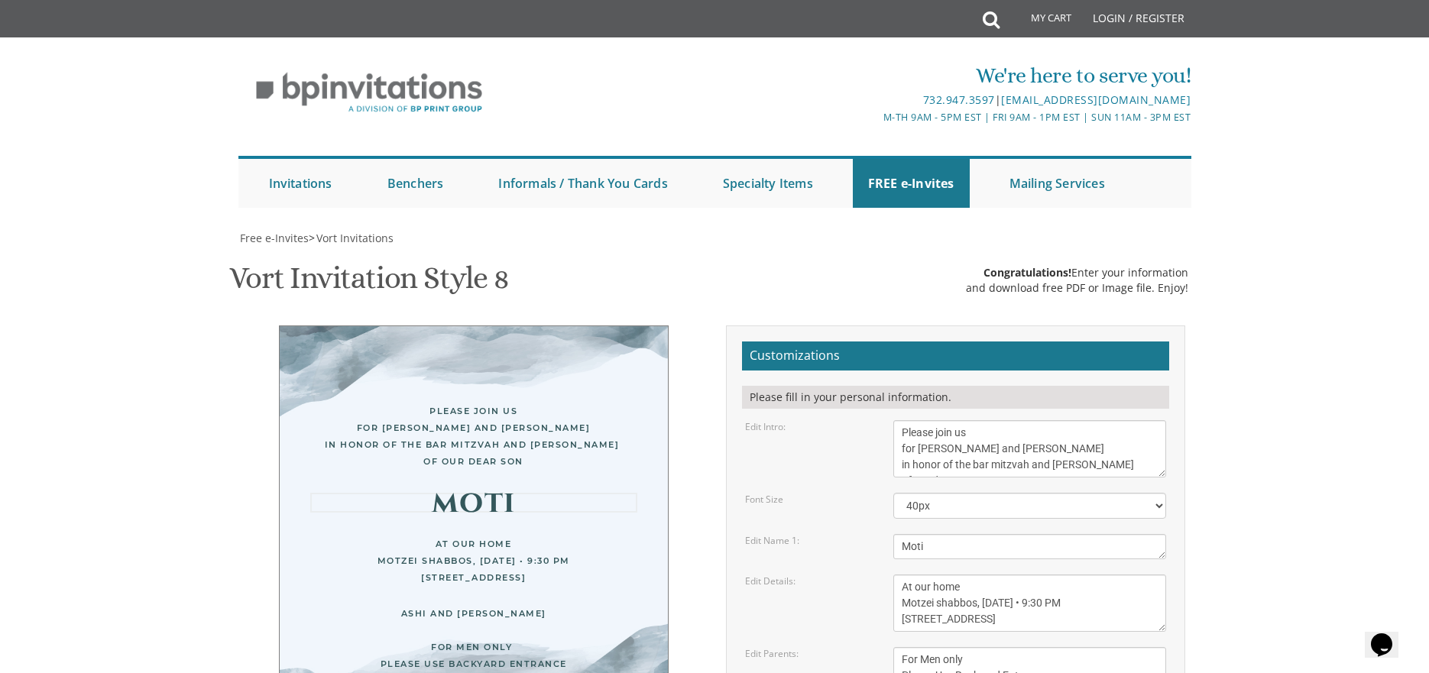
type textarea "Moti"
click at [984, 575] on textarea "This Sunday, August 15th At our home 1094 Park Avenue, Lakewood, NJ" at bounding box center [1030, 603] width 274 height 57
click at [537, 533] on div "At our home Motzei shabbos, September 20th • 9:30 PM 1907 Charlton Circle, Toms…" at bounding box center [473, 559] width 327 height 53
click at [545, 371] on div "Please join us for melave malka and kumzitz in honor of the bar mitzvah and siy…" at bounding box center [474, 536] width 390 height 421
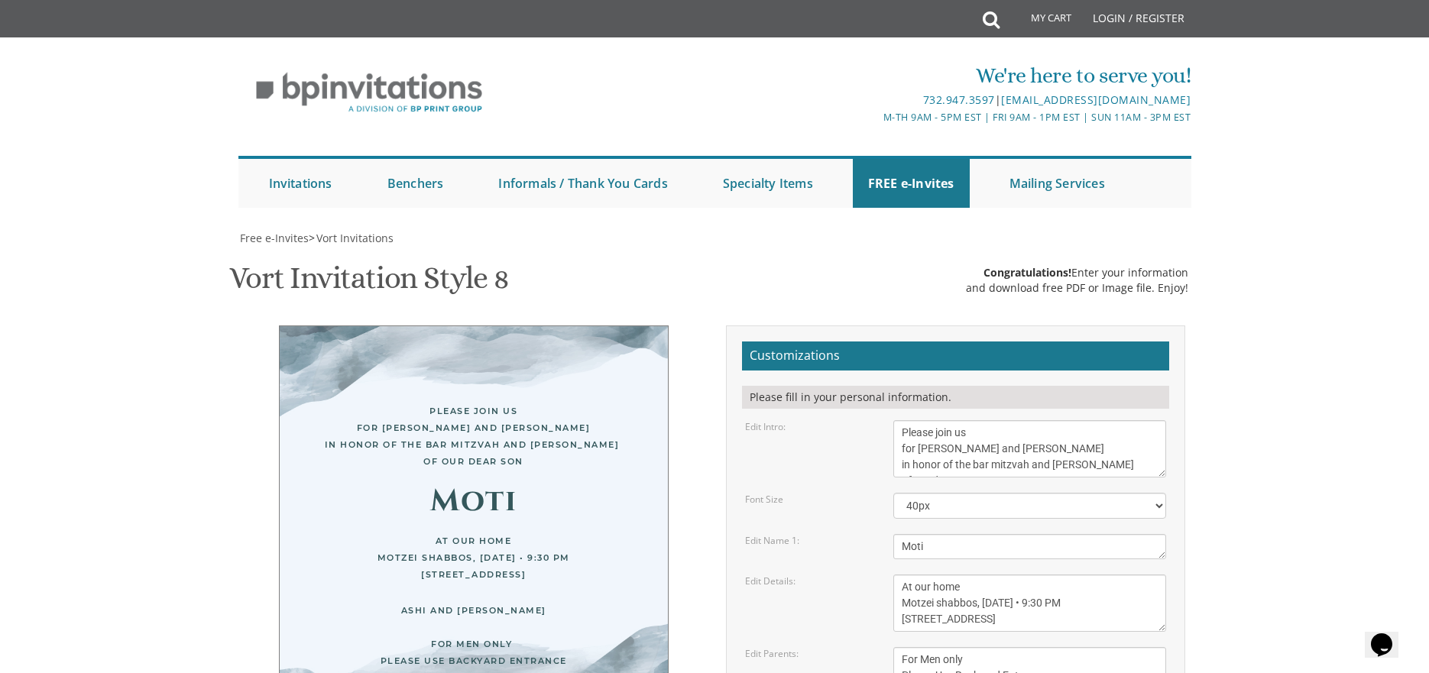
scroll to position [229, 0]
click at [955, 647] on textarea "Yaakov and Sarala Perlow Avraham and Rochel Klein" at bounding box center [1030, 667] width 274 height 41
click at [947, 575] on textarea "This Sunday, August 15th At our home 1094 Park Avenue, Lakewood, NJ" at bounding box center [1030, 603] width 274 height 57
click at [971, 420] on textarea "With gratitude to Hashem We would like to invite you to The vort of our dear ch…" at bounding box center [1030, 448] width 274 height 57
click at [610, 536] on div "At our home Motzei shabbos, September 20th • 9:30 PM 1907 Charlton Circle, Toms…" at bounding box center [473, 561] width 327 height 50
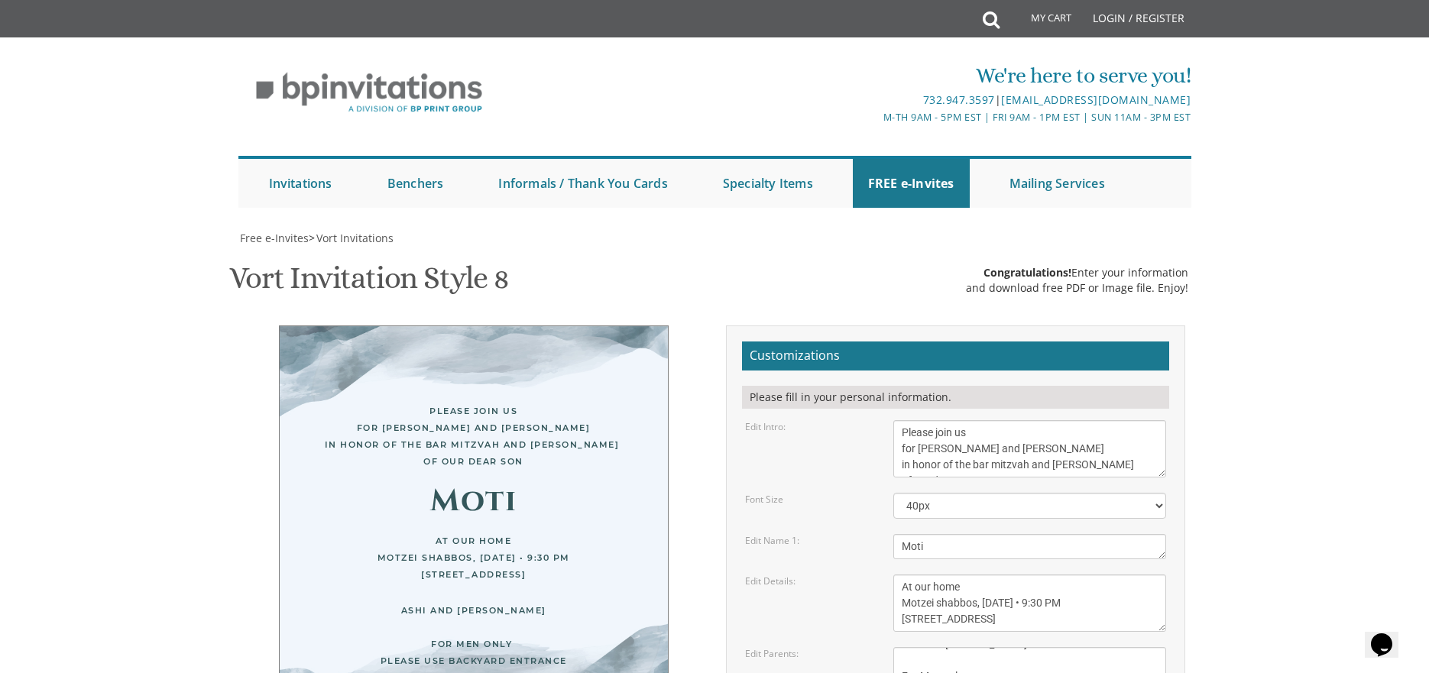
scroll to position [0, 0]
drag, startPoint x: 1005, startPoint y: 383, endPoint x: 1002, endPoint y: 393, distance: 10.4
click at [1002, 393] on form "Customizations Please fill in your personal information. Edit Intro: With grati…" at bounding box center [955, 583] width 427 height 482
click at [1004, 647] on textarea "Yaakov and Sarala Perlow Avraham and Rochel Klein" at bounding box center [1030, 667] width 274 height 41
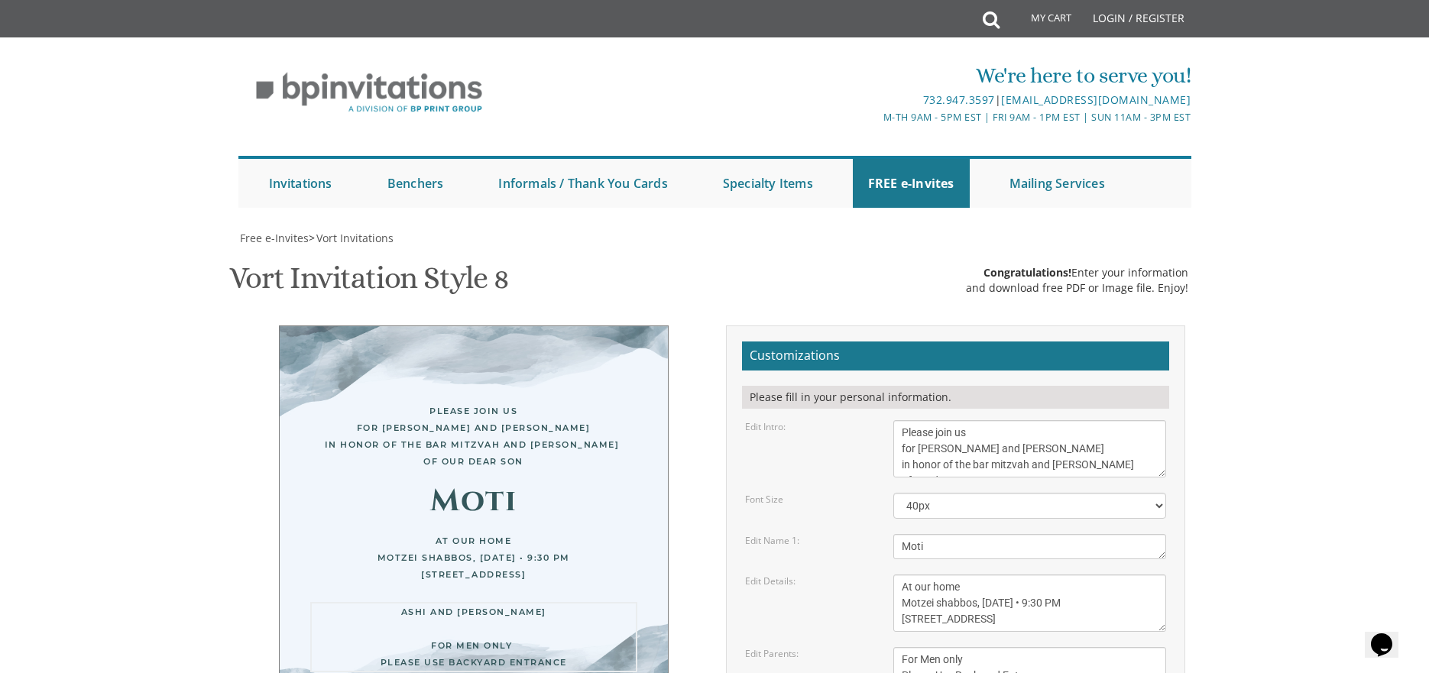
click at [1042, 647] on textarea "Yaakov and Sarala Perlow Avraham and Rochel Klein" at bounding box center [1030, 667] width 274 height 41
click at [1076, 575] on textarea "This Sunday, August 15th At our home 1094 Park Avenue, Lakewood, NJ" at bounding box center [1030, 603] width 274 height 57
click at [567, 416] on div "Please join us for melave malka and kumzitz in honor of the bar mitzvah and siy…" at bounding box center [474, 538] width 390 height 424
drag, startPoint x: 956, startPoint y: 528, endPoint x: 890, endPoint y: 566, distance: 76.3
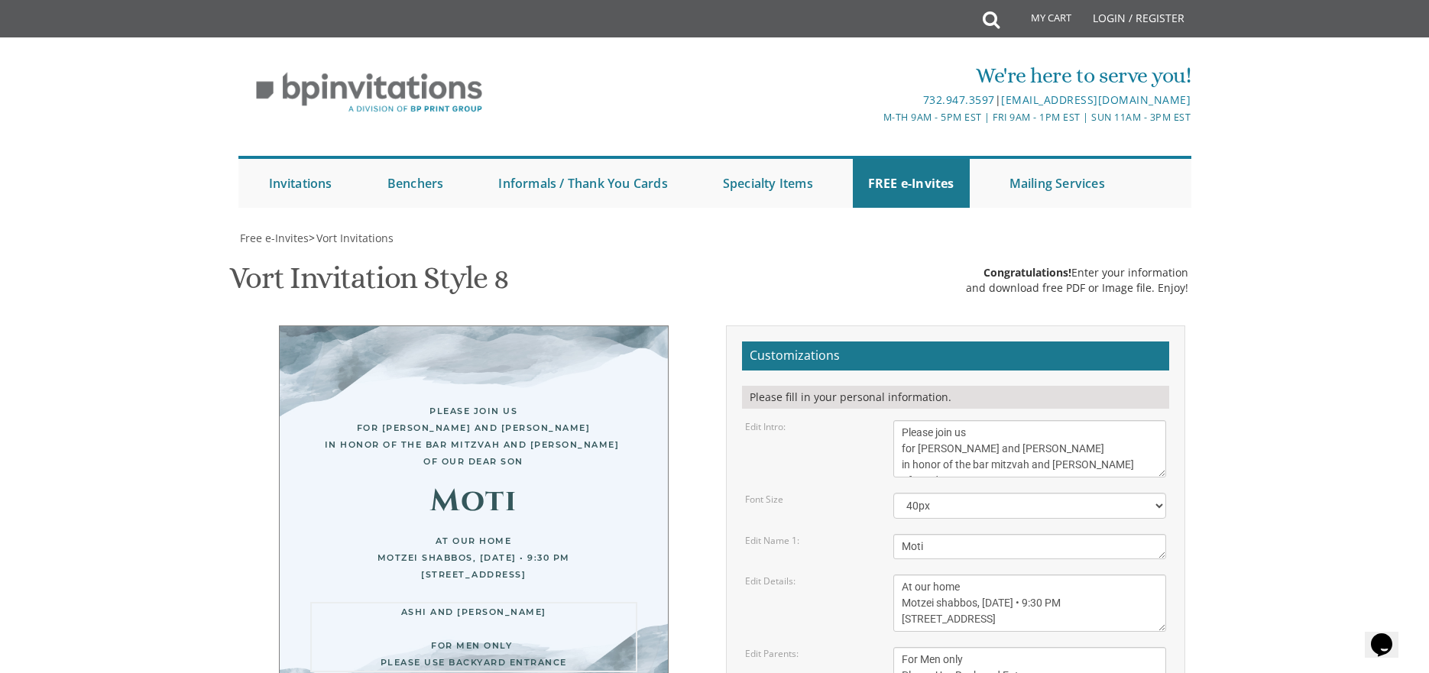
click at [890, 566] on form "Customizations Please fill in your personal information. Edit Intro: With grati…" at bounding box center [955, 583] width 427 height 482
click at [540, 569] on div "Please join us for melave malka and kumzitz in honor of the bar mitzvah and siy…" at bounding box center [474, 538] width 390 height 424
click at [1066, 575] on textarea "This Sunday, August 15th At our home 1094 Park Avenue, Lakewood, NJ" at bounding box center [1030, 603] width 274 height 57
click at [984, 647] on textarea "Yaakov and Sarala Perlow Avraham and Rochel Klein" at bounding box center [1030, 667] width 274 height 41
paste textarea "•"
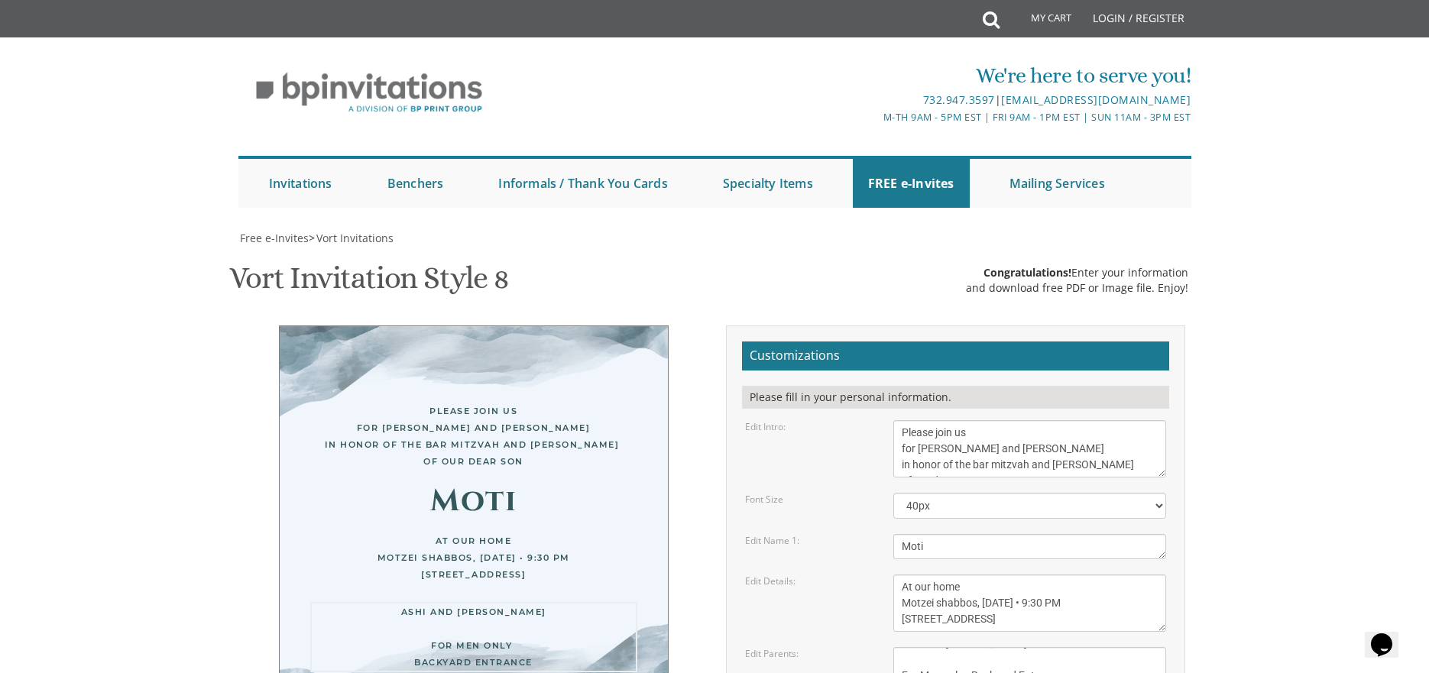
scroll to position [16, 0]
click at [1273, 530] on body "My Cart Total: View Cart Item(s) Submit My Cart Total: View Cart Item(s) Login …" at bounding box center [714, 628] width 1429 height 1256
drag, startPoint x: 1020, startPoint y: 524, endPoint x: 1068, endPoint y: 520, distance: 48.3
click at [1068, 647] on textarea "Yaakov and Sarala Perlow Avraham and Rochel Klein" at bounding box center [1030, 667] width 274 height 41
type textarea "Ashi and Rochy Kugler For Men only • Backyard"
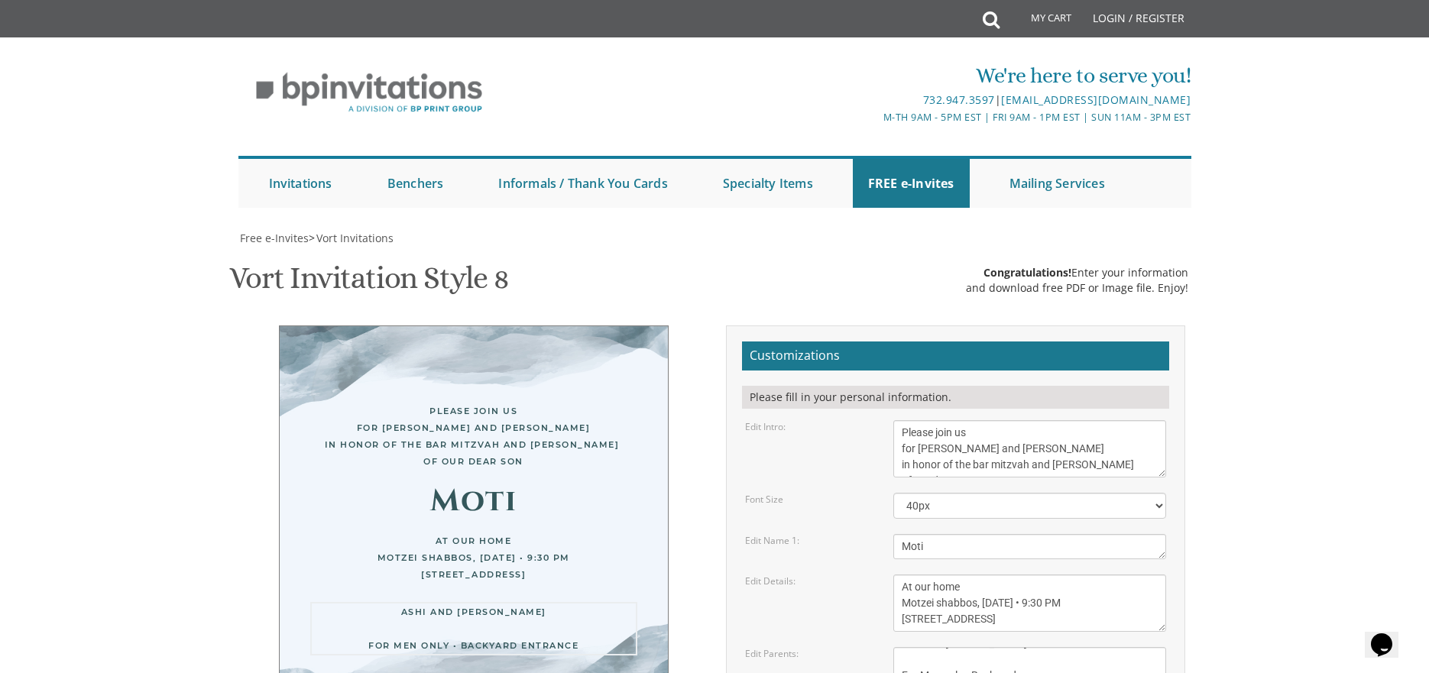
click at [1275, 324] on body "My Cart Total: View Cart Item(s) Submit My Cart Total: View Cart Item(s) Login …" at bounding box center [714, 628] width 1429 height 1256
click at [1291, 413] on body "My Cart Total: View Cart Item(s) Submit My Cart Total: View Cart Item(s) Login …" at bounding box center [714, 628] width 1429 height 1256
type input "rachkugs@gmail.com"
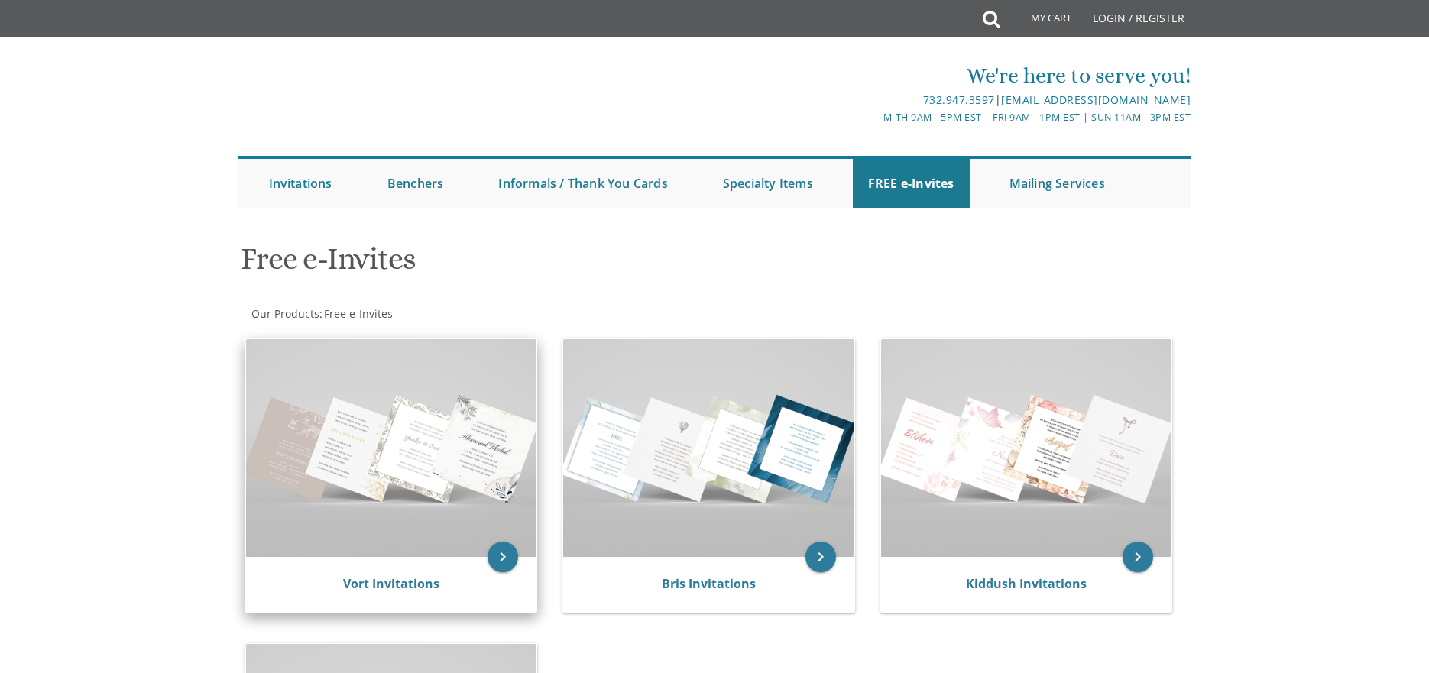
click at [410, 448] on img at bounding box center [391, 448] width 291 height 218
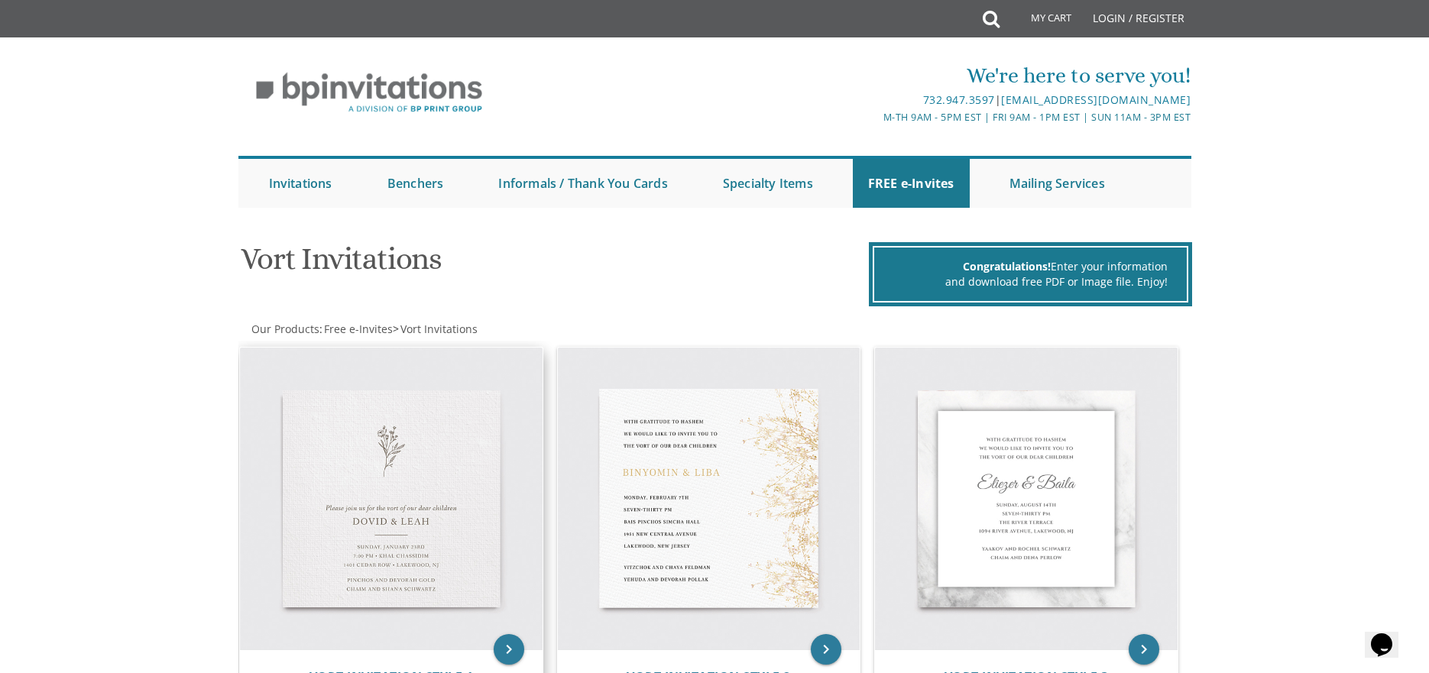
click at [446, 527] on img at bounding box center [391, 499] width 303 height 303
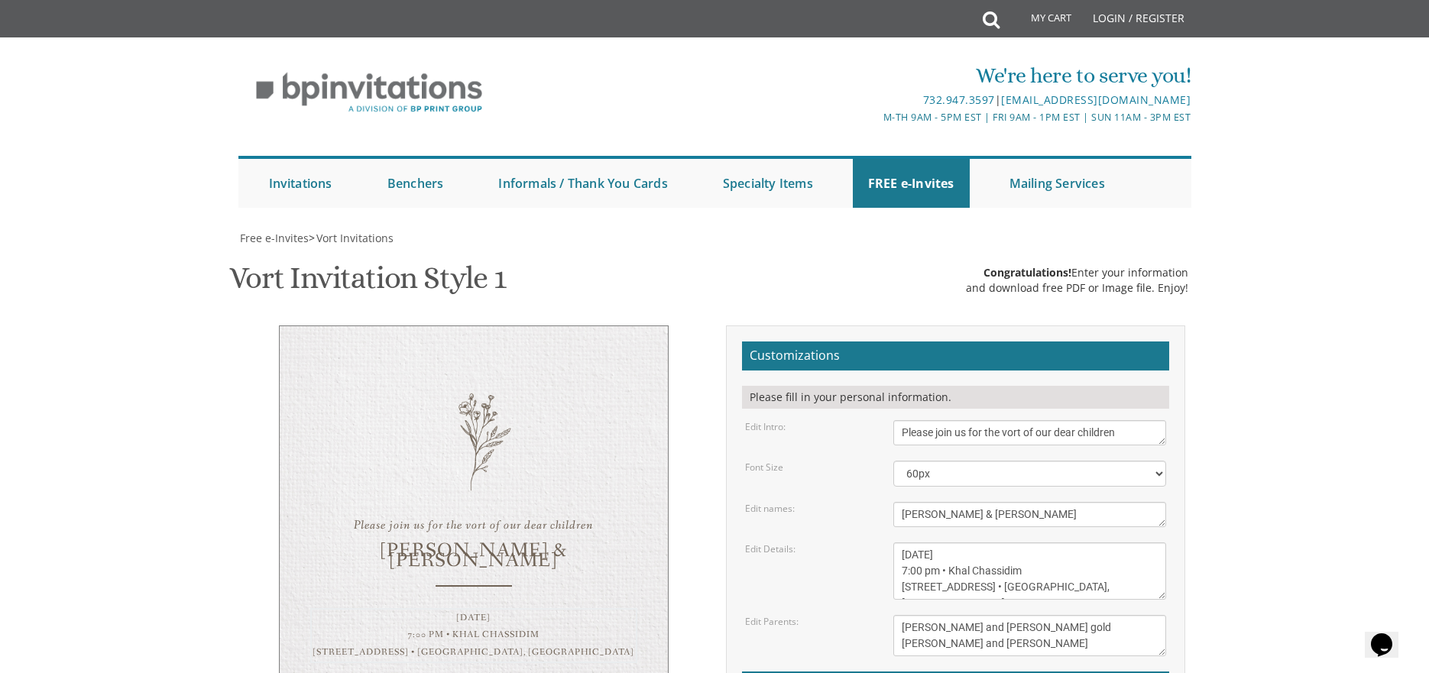
click at [984, 543] on textarea "[DATE] 7:00 pm • Khal Chassidim [STREET_ADDRESS] • [GEOGRAPHIC_DATA], [GEOGRAPH…" at bounding box center [1030, 571] width 274 height 57
